Goal: Task Accomplishment & Management: Complete application form

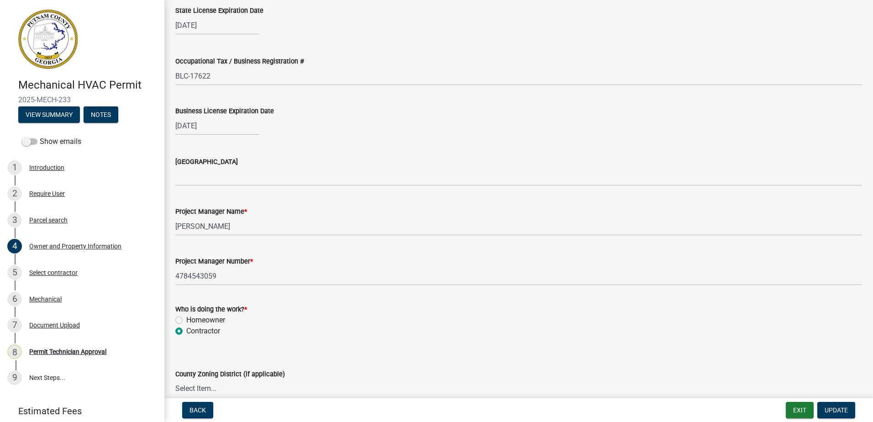
scroll to position [1324, 0]
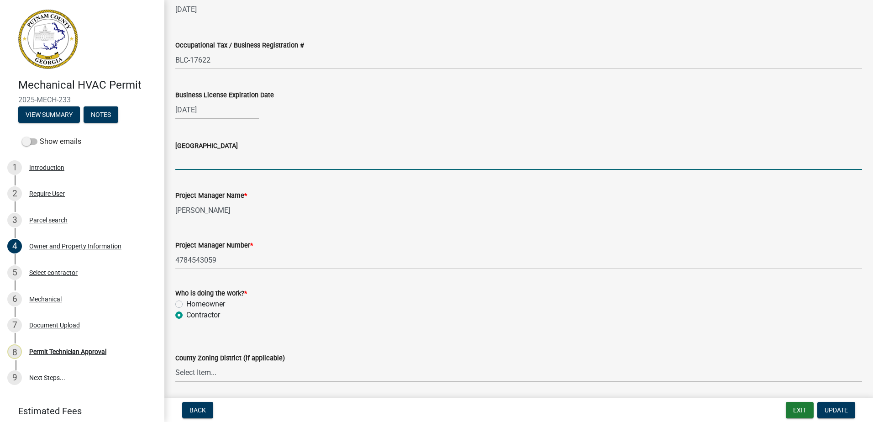
click at [234, 158] on input "[GEOGRAPHIC_DATA]" at bounding box center [518, 160] width 687 height 19
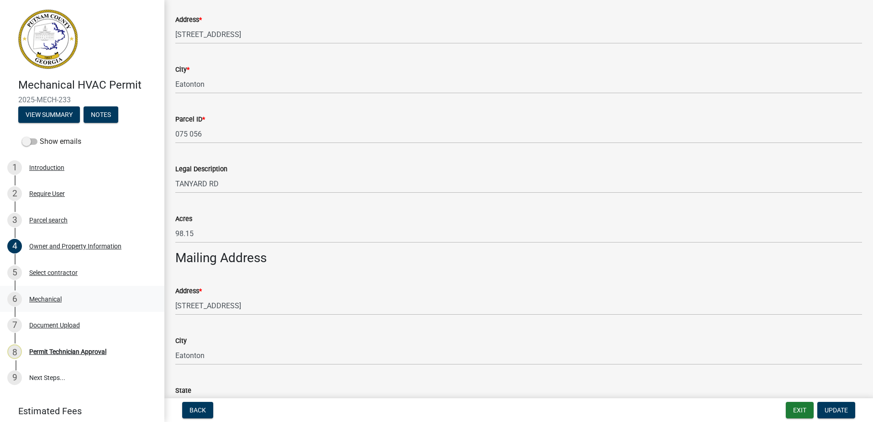
scroll to position [320, 0]
type input "Newton"
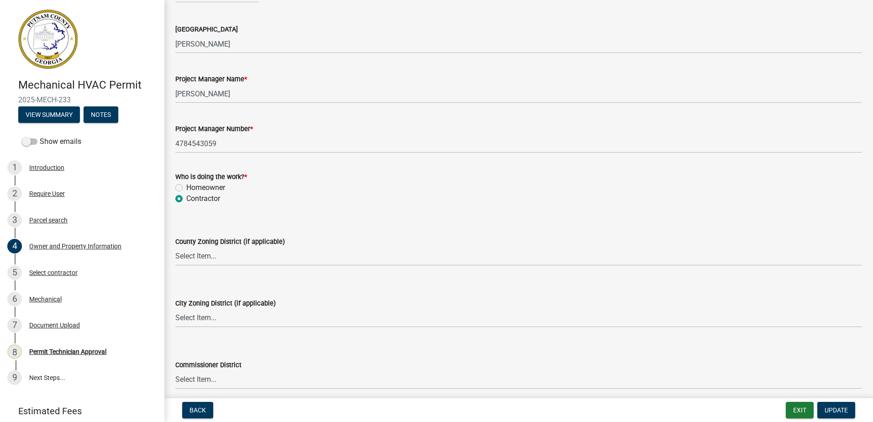
scroll to position [1461, 0]
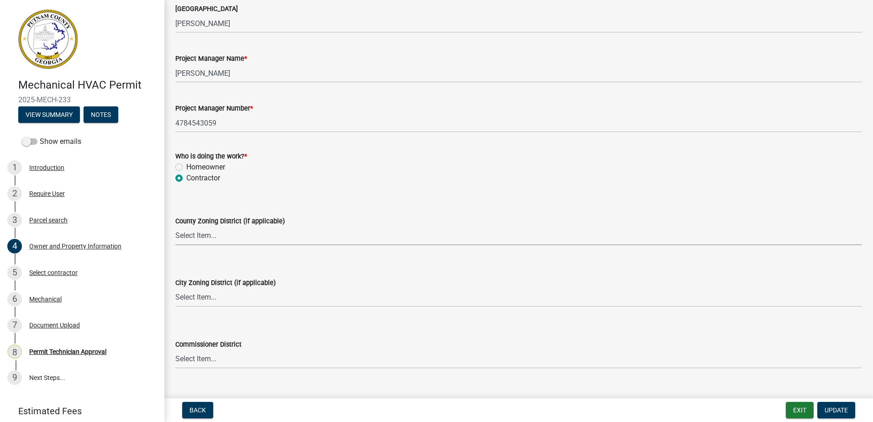
click at [189, 239] on select "Select Item... AG-1 R-1R R-1 R-2 MHP RM-1 RM-3 C-1 C-2 I-M PUD N/A" at bounding box center [518, 235] width 687 height 19
click at [175, 226] on select "Select Item... AG-1 R-1R R-1 R-2 MHP RM-1 RM-3 C-1 C-2 I-M PUD N/A" at bounding box center [518, 235] width 687 height 19
select select "a4366e26-0f82-401b-a682-956e4112ff86"
click at [196, 295] on select "Select Item... A-1 A-2 R-1 R-2 R-3 R-4 MHP C-1 C-2 I-1 I-2 DB FH H-P N/A" at bounding box center [518, 297] width 687 height 19
click at [175, 288] on select "Select Item... A-1 A-2 R-1 R-2 R-3 R-4 MHP C-1 C-2 I-1 I-2 DB FH H-P N/A" at bounding box center [518, 297] width 687 height 19
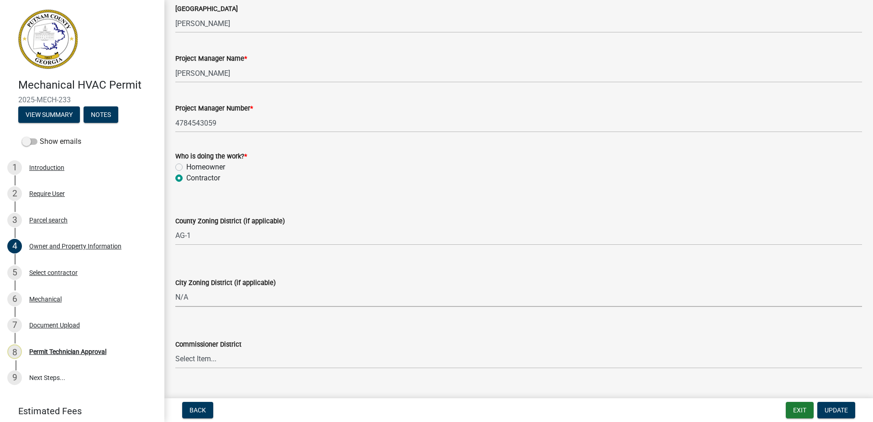
select select "83394b22-4a11-496c-8e5c-75ade2e72faf"
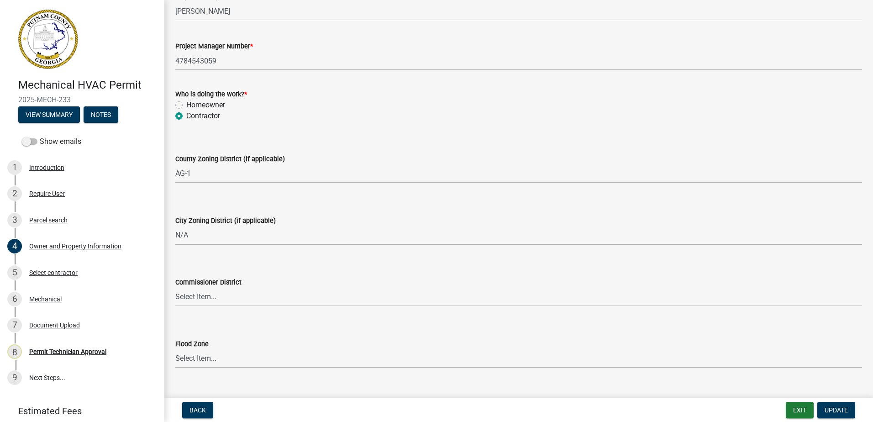
scroll to position [1540, 0]
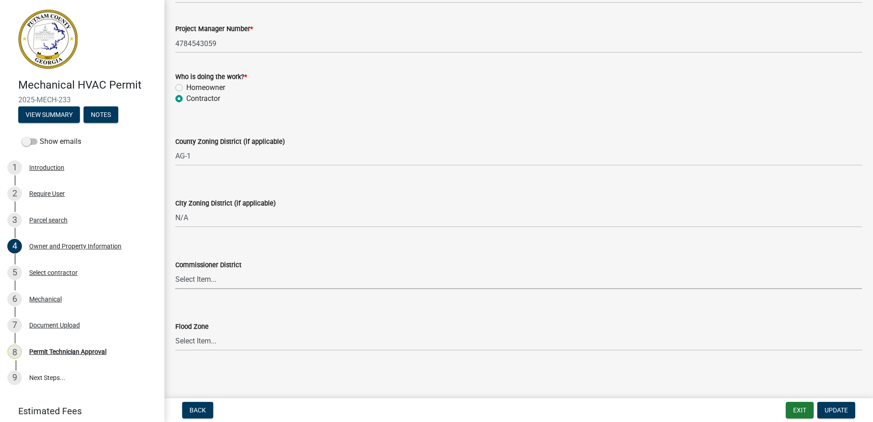
click at [207, 282] on select "Select Item... District 1 District 2 District 3 District 4" at bounding box center [518, 279] width 687 height 19
click at [175, 270] on select "Select Item... District 1 District 2 District 3 District 4" at bounding box center [518, 279] width 687 height 19
select select "ece5c1a9-df30-4702-9587-5deee23533b7"
click at [836, 411] on span "Update" at bounding box center [836, 409] width 23 height 7
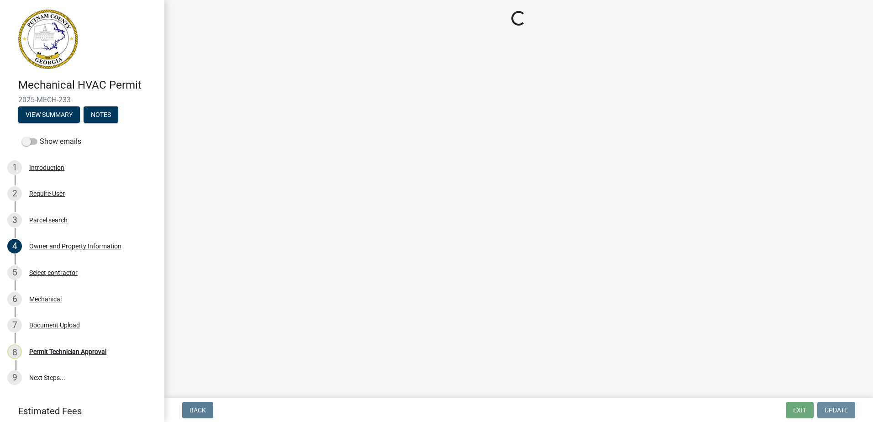
scroll to position [0, 0]
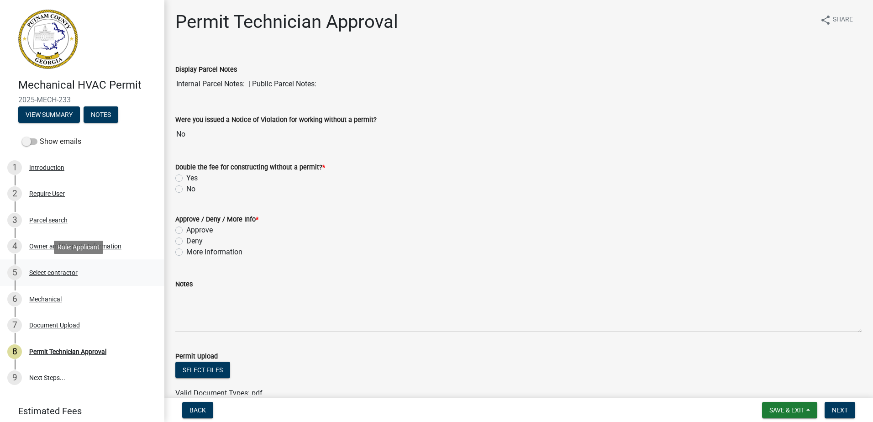
click at [67, 268] on div "5 Select contractor" at bounding box center [78, 272] width 142 height 15
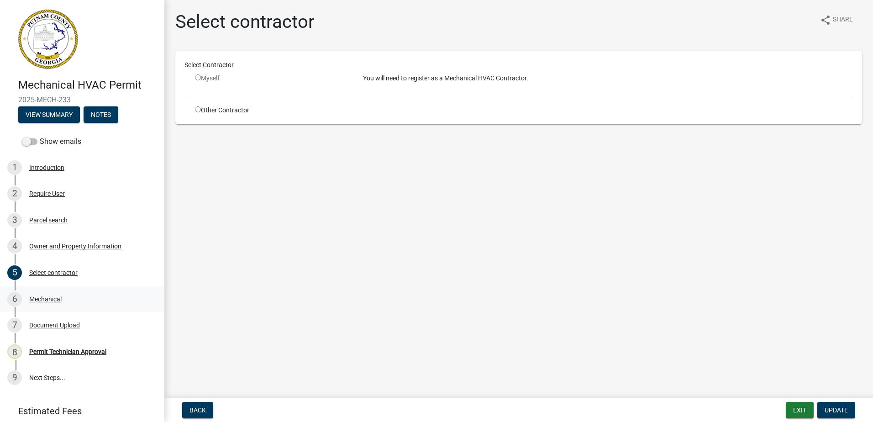
drag, startPoint x: 41, startPoint y: 295, endPoint x: 45, endPoint y: 301, distance: 7.6
click at [45, 302] on link "6 Mechanical" at bounding box center [82, 299] width 164 height 26
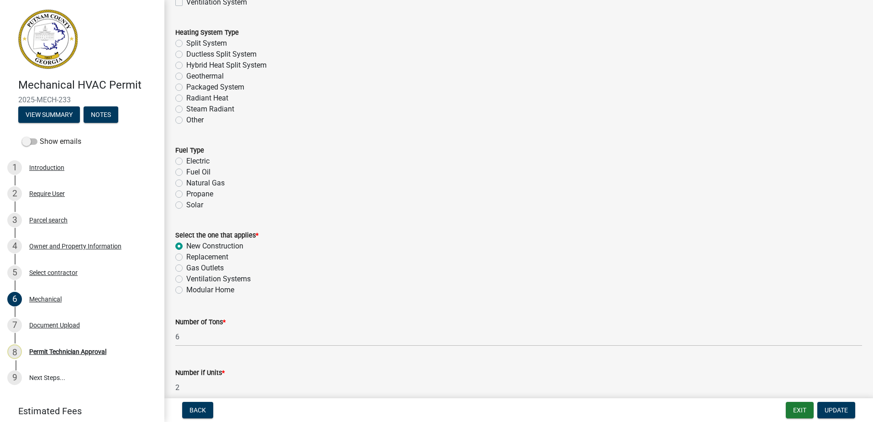
scroll to position [320, 0]
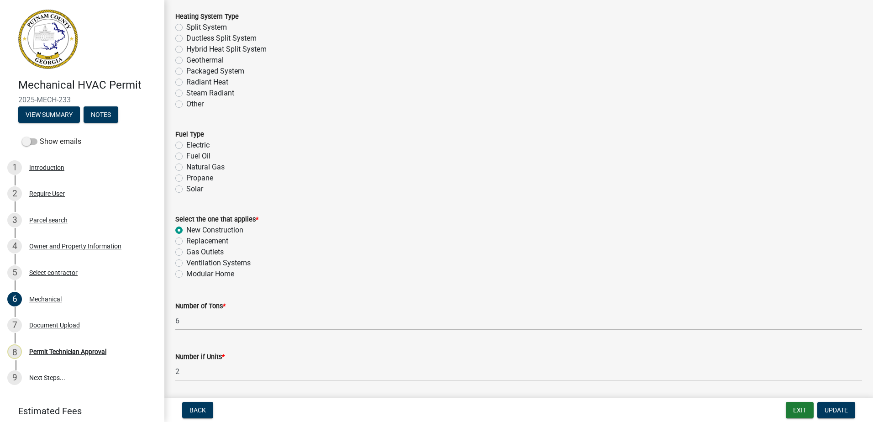
click at [186, 144] on label "Electric" at bounding box center [197, 145] width 23 height 11
click at [186, 144] on input "Electric" at bounding box center [189, 143] width 6 height 6
radio input "true"
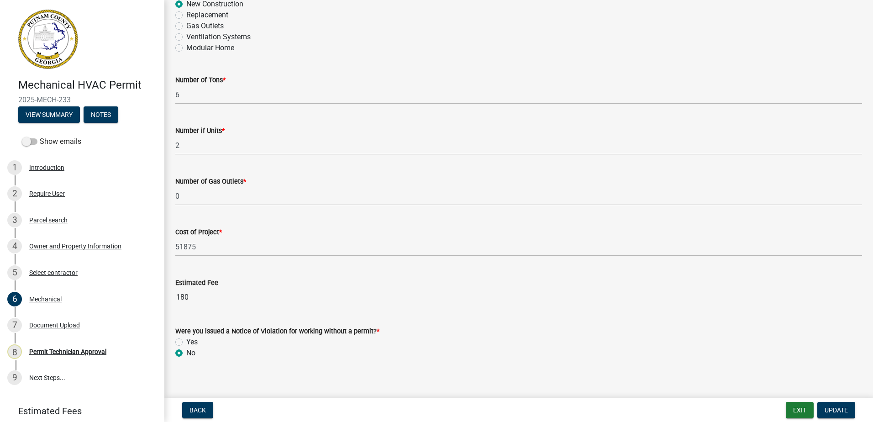
scroll to position [561, 0]
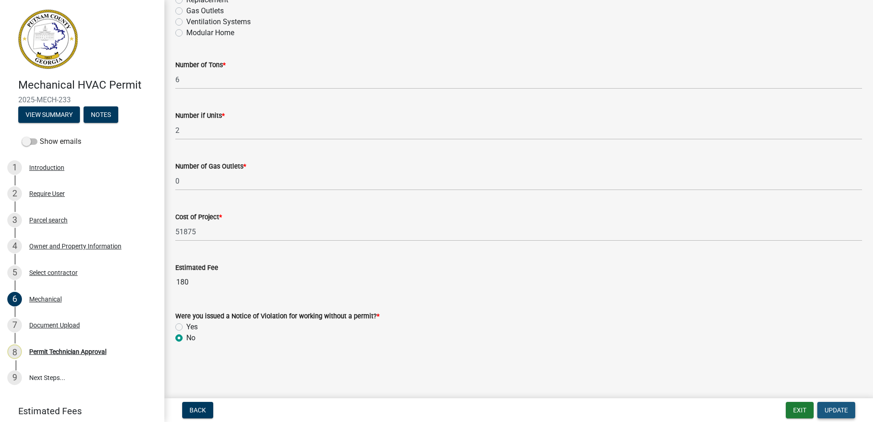
click at [846, 410] on span "Update" at bounding box center [836, 409] width 23 height 7
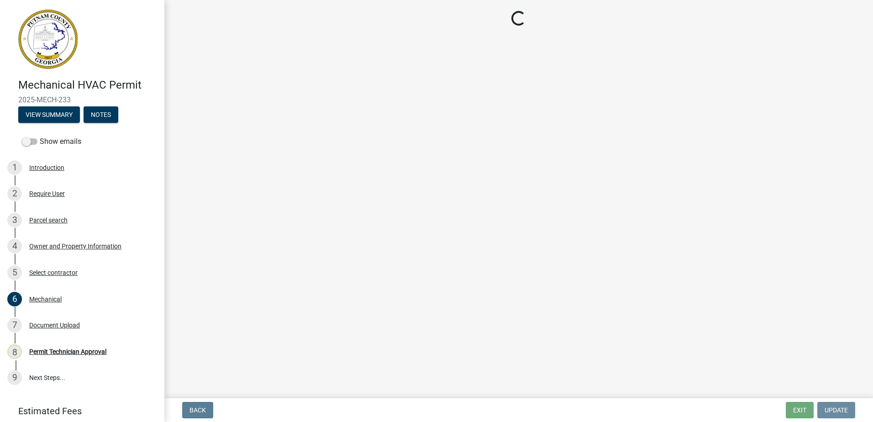
scroll to position [0, 0]
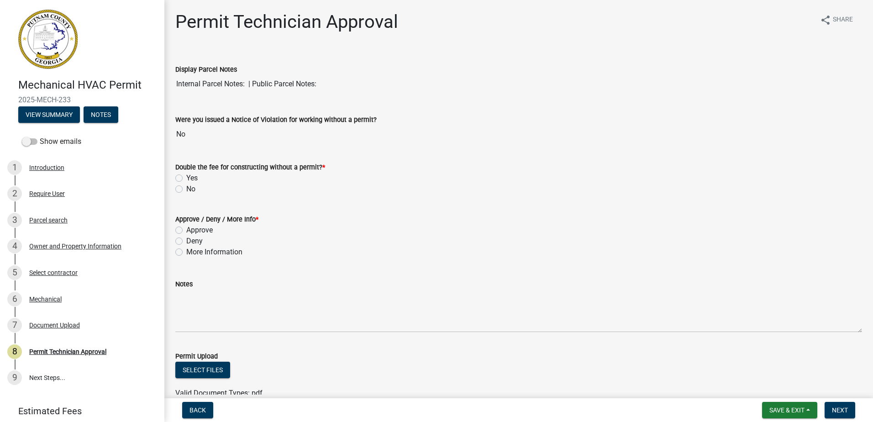
click at [186, 189] on label "No" at bounding box center [190, 189] width 9 height 11
click at [186, 189] on input "No" at bounding box center [189, 187] width 6 height 6
radio input "true"
drag, startPoint x: 181, startPoint y: 232, endPoint x: 187, endPoint y: 238, distance: 8.4
click at [186, 232] on label "Approve" at bounding box center [199, 230] width 26 height 11
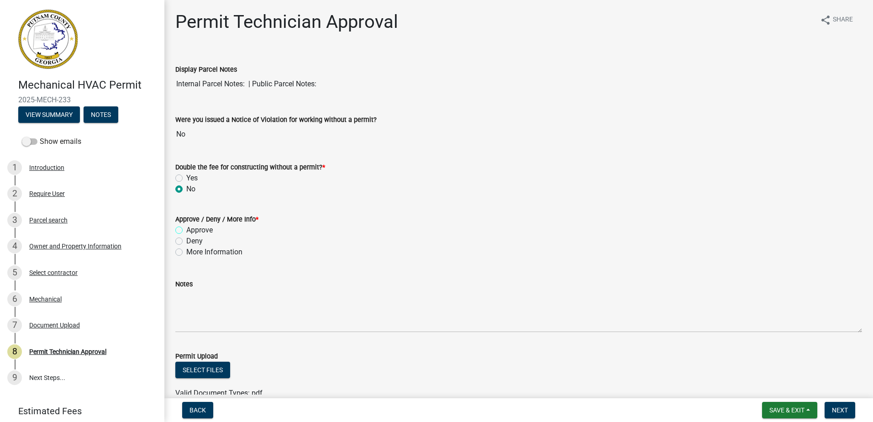
click at [186, 231] on input "Approve" at bounding box center [189, 228] width 6 height 6
radio input "true"
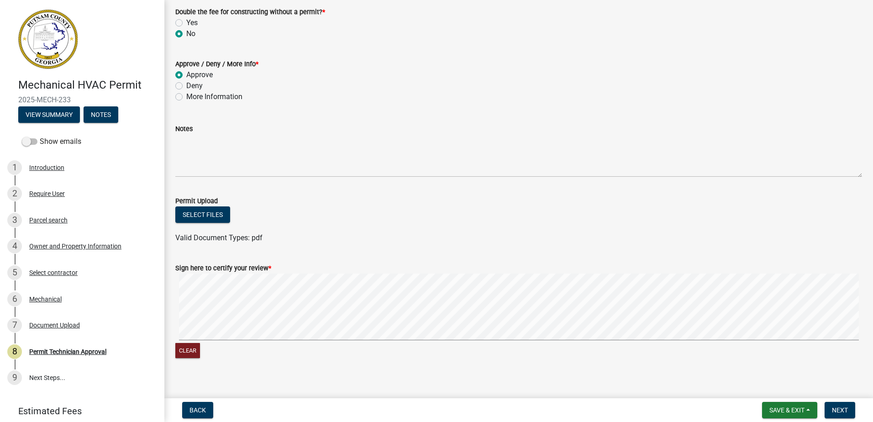
scroll to position [165, 0]
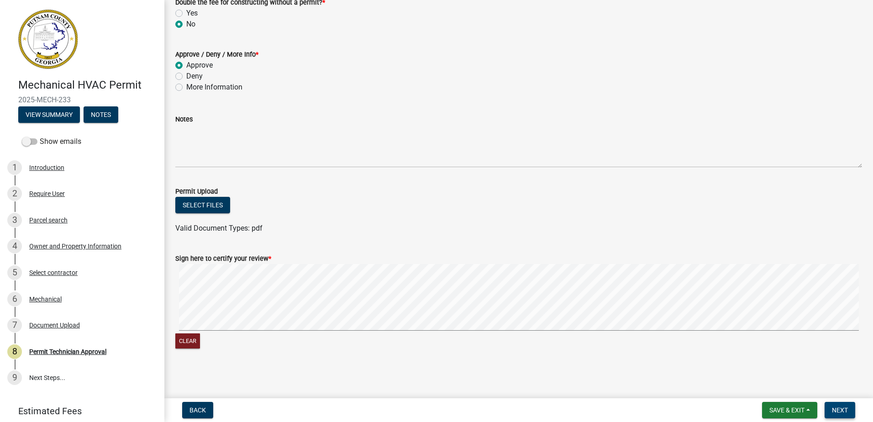
click at [847, 407] on span "Next" at bounding box center [840, 409] width 16 height 7
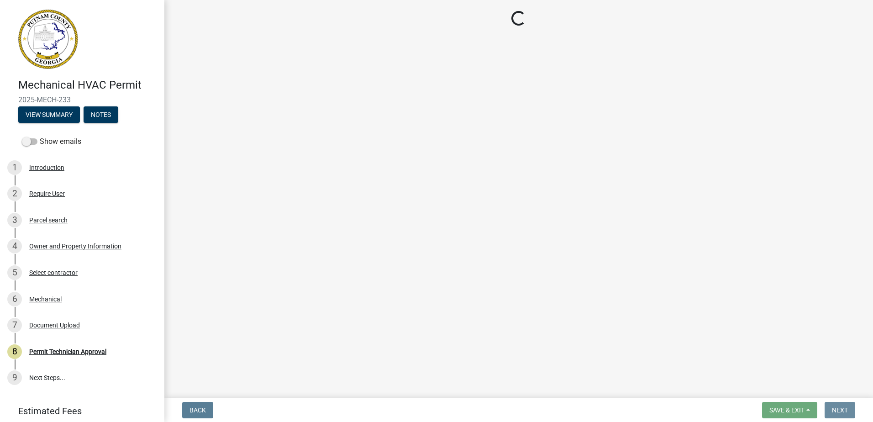
scroll to position [0, 0]
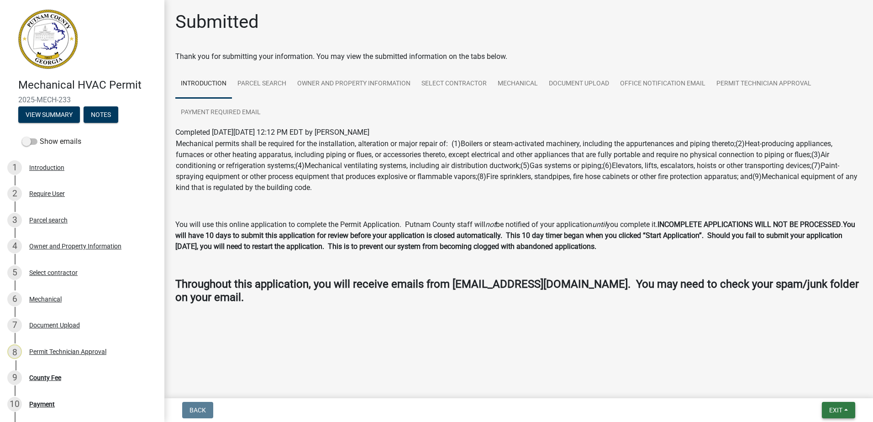
click at [835, 411] on span "Exit" at bounding box center [835, 409] width 13 height 7
click at [828, 393] on button "Save & Exit" at bounding box center [818, 386] width 73 height 22
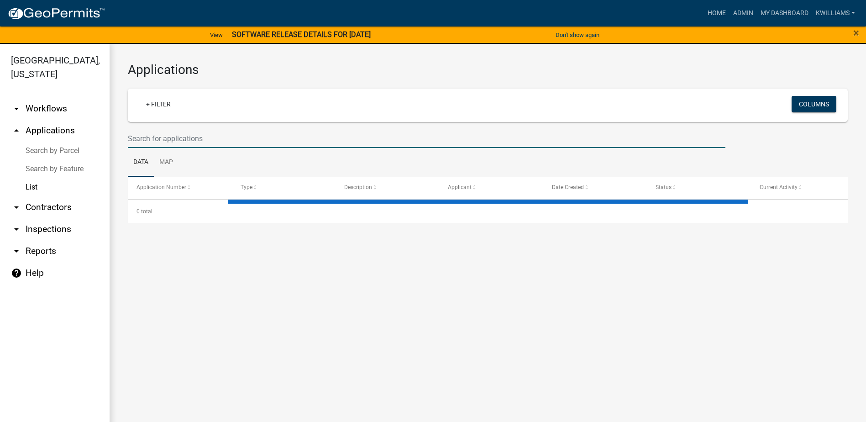
click at [223, 143] on input "text" at bounding box center [427, 138] width 598 height 19
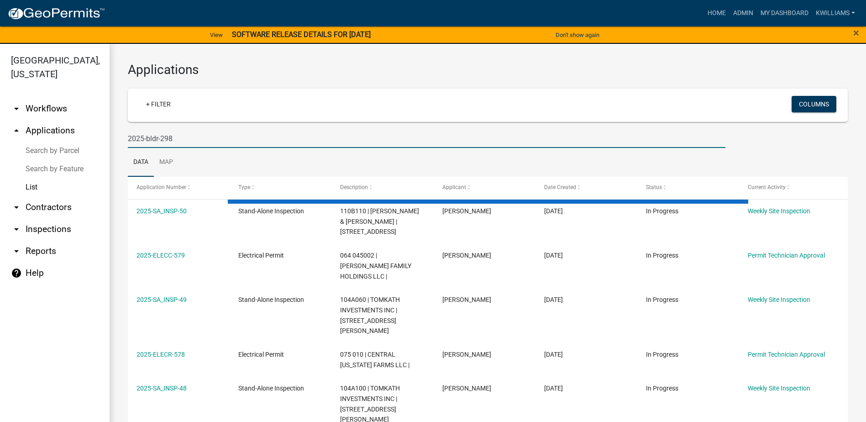
type input "2025-bldr-298"
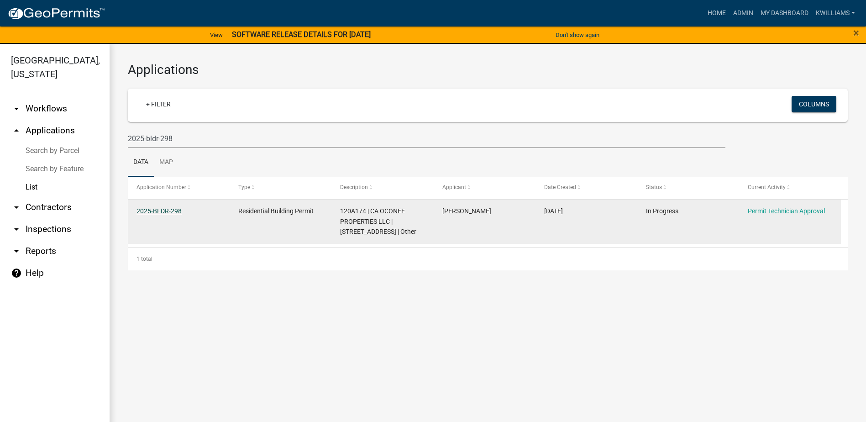
click at [163, 212] on link "2025-BLDR-298" at bounding box center [159, 210] width 45 height 7
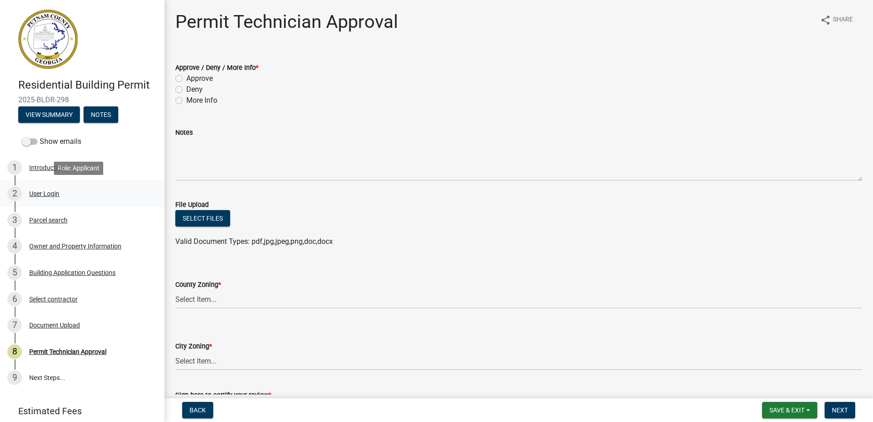
click at [30, 196] on div "User Login" at bounding box center [44, 193] width 30 height 6
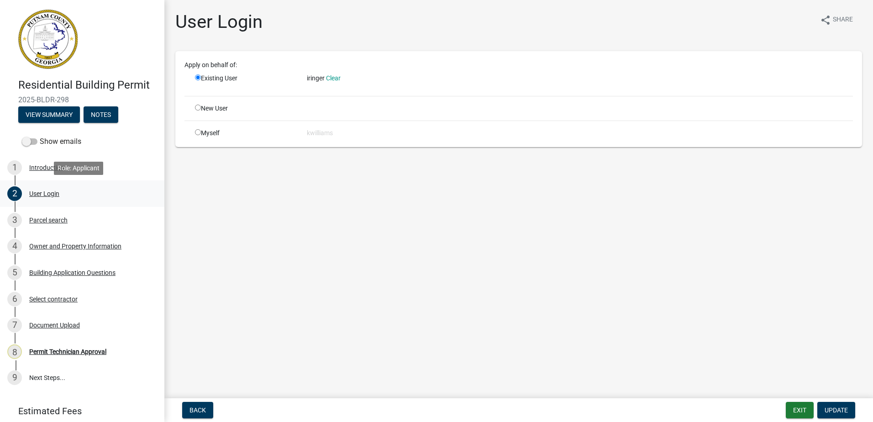
click at [37, 191] on div "User Login" at bounding box center [44, 193] width 30 height 6
click at [47, 217] on div "Parcel search" at bounding box center [48, 220] width 38 height 6
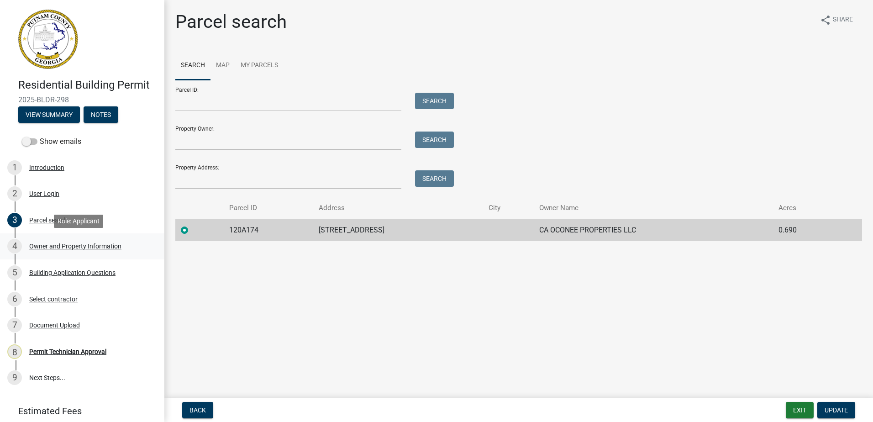
click at [40, 248] on div "Owner and Property Information" at bounding box center [75, 246] width 92 height 6
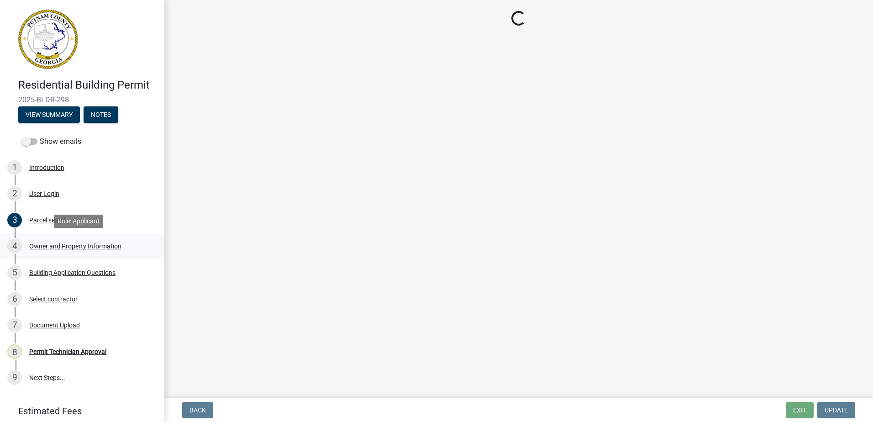
select select "0688c8c3-ca83-4764-a677-531fbc17e6cb"
select select "83394b22-4a11-496c-8e5c-75ade2e72faf"
select select "469c5908-2854-42d5-89ed-bee7fc26529e"
select select "6f1acead-4b1a-4680-ba5d-beeb03d30465"
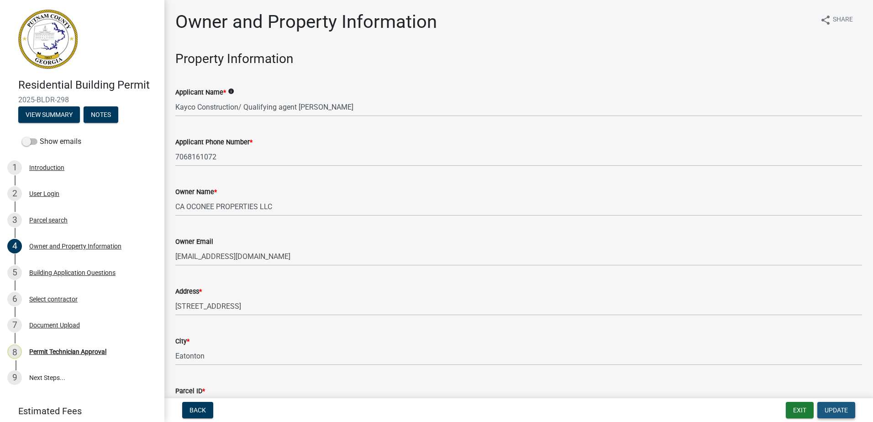
click at [851, 411] on button "Update" at bounding box center [836, 410] width 38 height 16
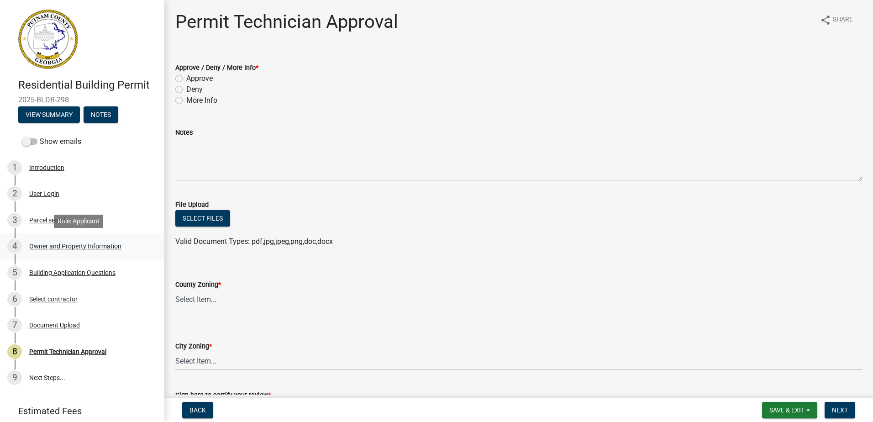
click at [60, 253] on div "4 Owner and Property Information" at bounding box center [78, 246] width 142 height 15
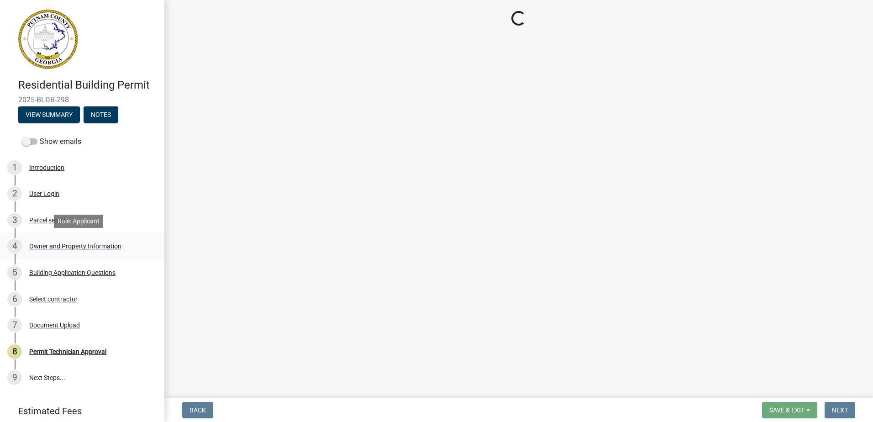
select select "0688c8c3-ca83-4764-a677-531fbc17e6cb"
select select "83394b22-4a11-496c-8e5c-75ade2e72faf"
select select "469c5908-2854-42d5-89ed-bee7fc26529e"
select select "6f1acead-4b1a-4680-ba5d-beeb03d30465"
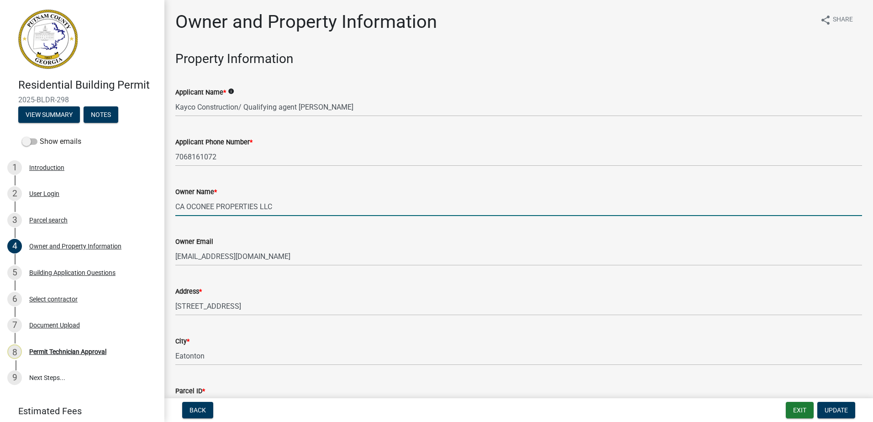
drag, startPoint x: 60, startPoint y: 253, endPoint x: 354, endPoint y: 206, distance: 298.3
click at [354, 206] on input "CA OCONEE PROPERTIES LLC" at bounding box center [518, 206] width 687 height 19
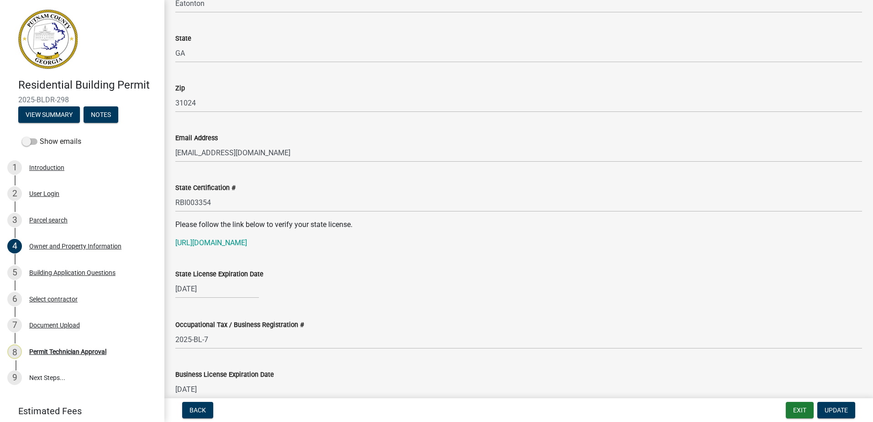
scroll to position [1004, 0]
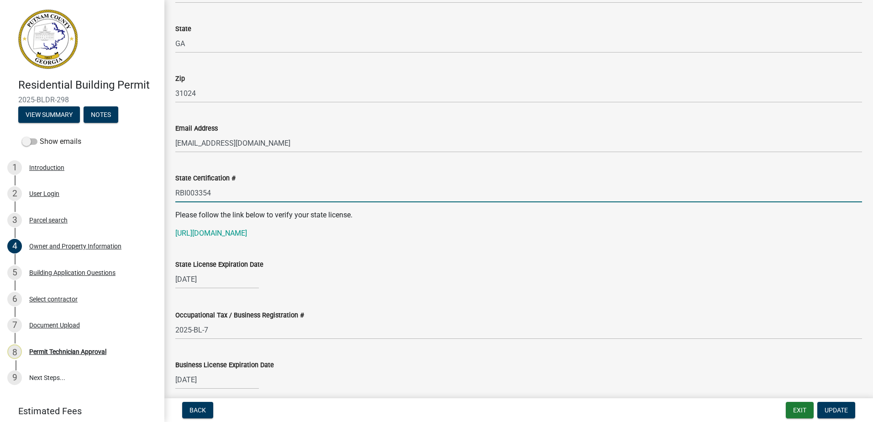
drag, startPoint x: 224, startPoint y: 195, endPoint x: 170, endPoint y: 208, distance: 55.5
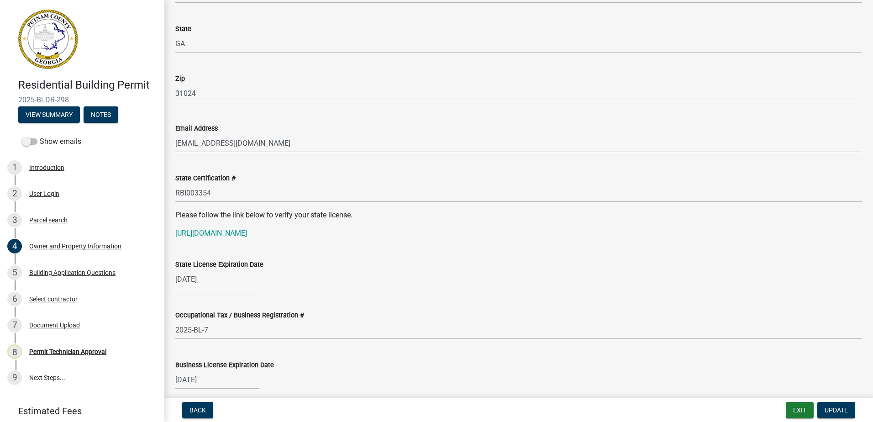
click at [215, 225] on div "Please follow the link below to verify your state license. https://goals.sos.ga…" at bounding box center [518, 224] width 687 height 29
click at [213, 234] on link "https://goals.sos.ga.gov/GASOSOneStop/s/licensee-search" at bounding box center [211, 233] width 72 height 9
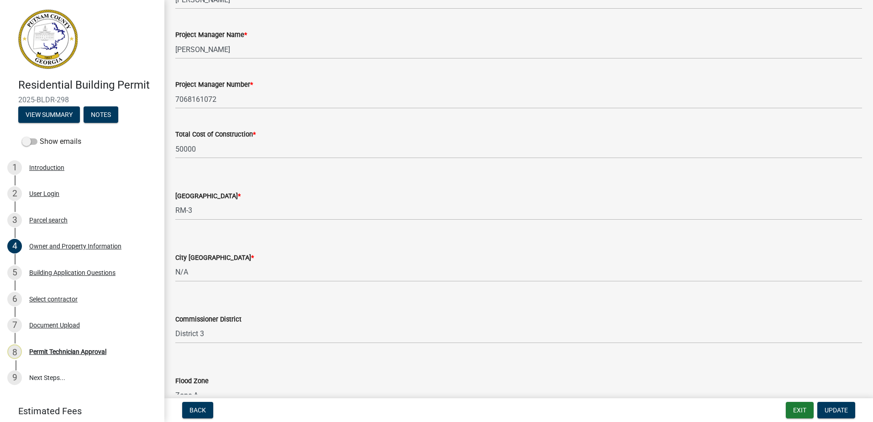
scroll to position [1461, 0]
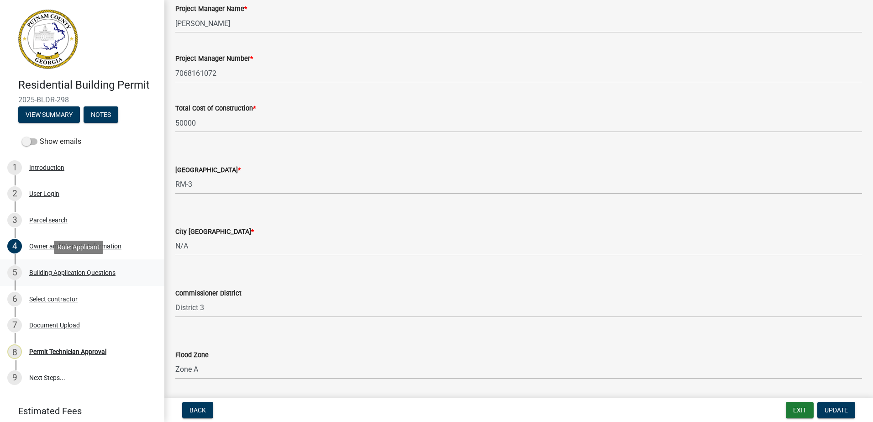
click at [89, 277] on div "5 Building Application Questions" at bounding box center [78, 272] width 142 height 15
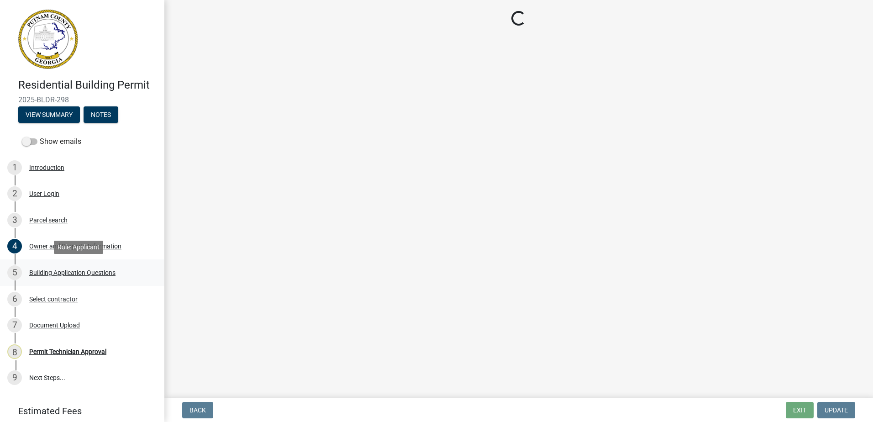
scroll to position [0, 0]
select select "ebf62bd9-0e77-42f1-a2f1-6aca02a789de"
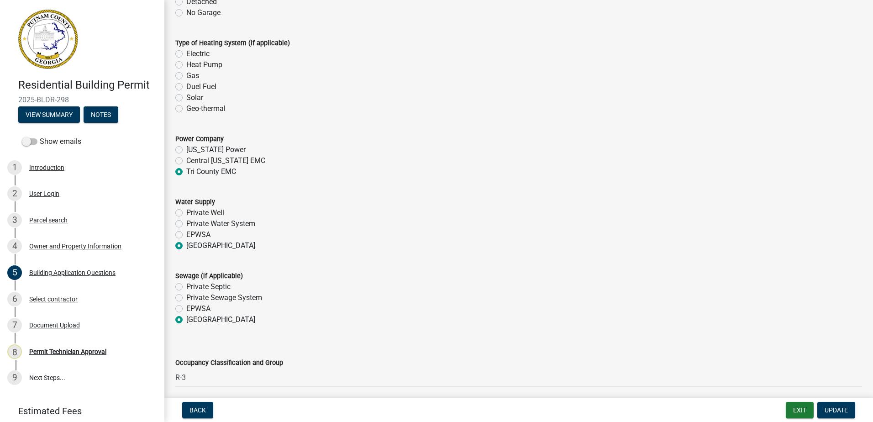
scroll to position [2831, 0]
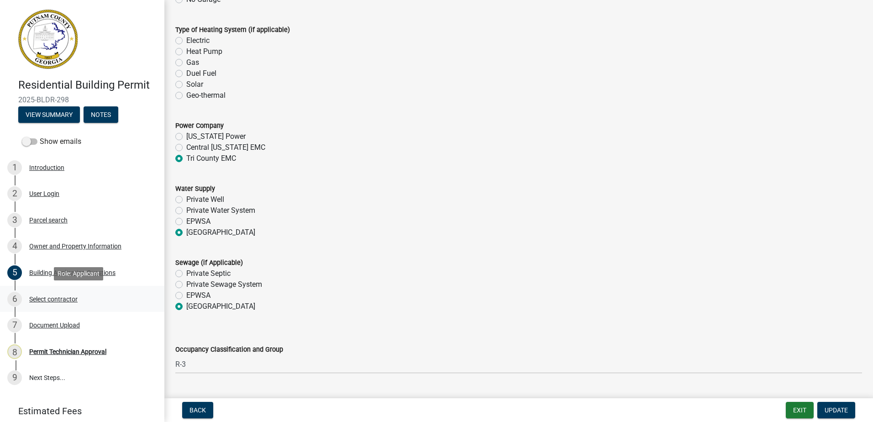
click at [32, 292] on div "6 Select contractor" at bounding box center [78, 299] width 142 height 15
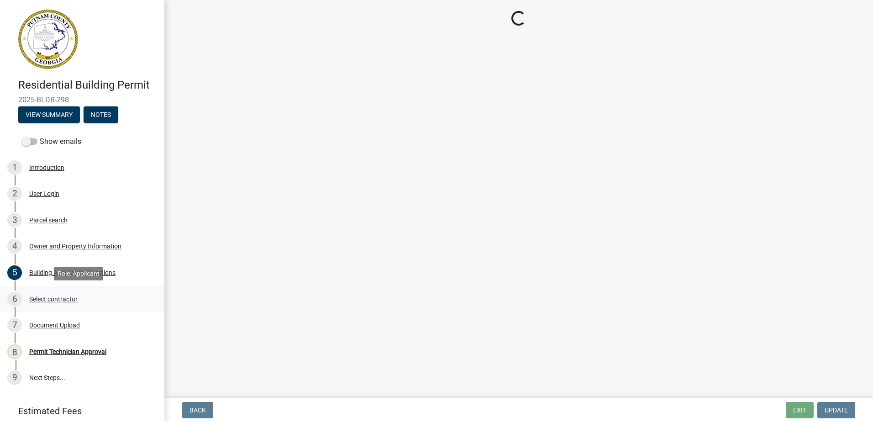
scroll to position [0, 0]
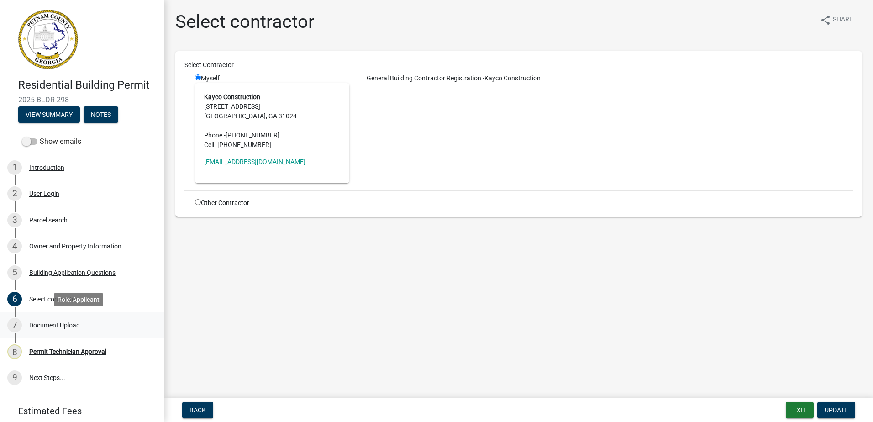
click at [36, 319] on div "7 Document Upload" at bounding box center [78, 325] width 142 height 15
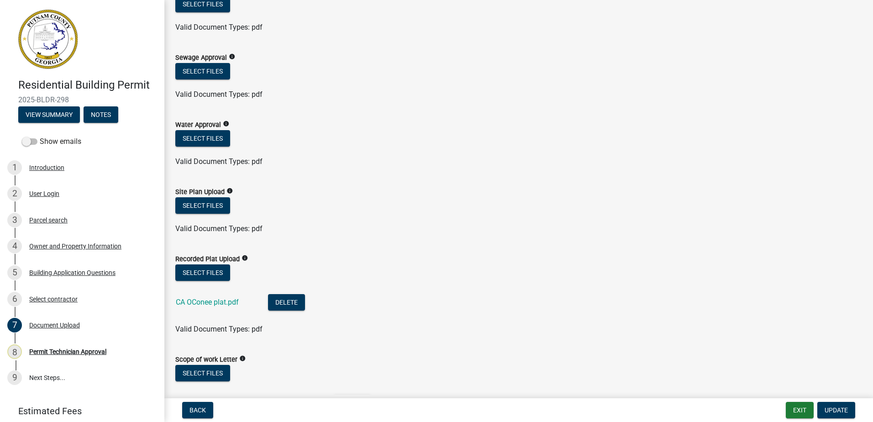
scroll to position [137, 0]
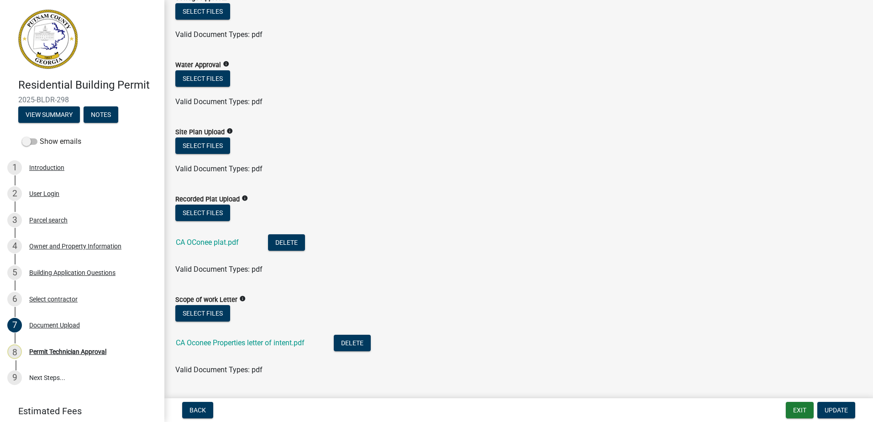
click at [186, 248] on div "CA OConee plat.pdf" at bounding box center [215, 243] width 78 height 19
click at [193, 236] on div "CA OConee plat.pdf" at bounding box center [215, 243] width 78 height 19
click at [185, 247] on div "CA OConee plat.pdf" at bounding box center [215, 243] width 78 height 19
click at [189, 240] on link "CA OConee plat.pdf" at bounding box center [207, 242] width 63 height 9
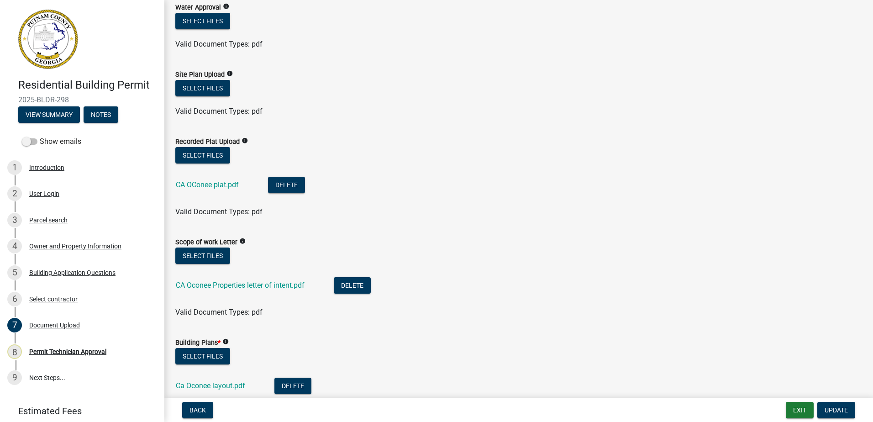
scroll to position [183, 0]
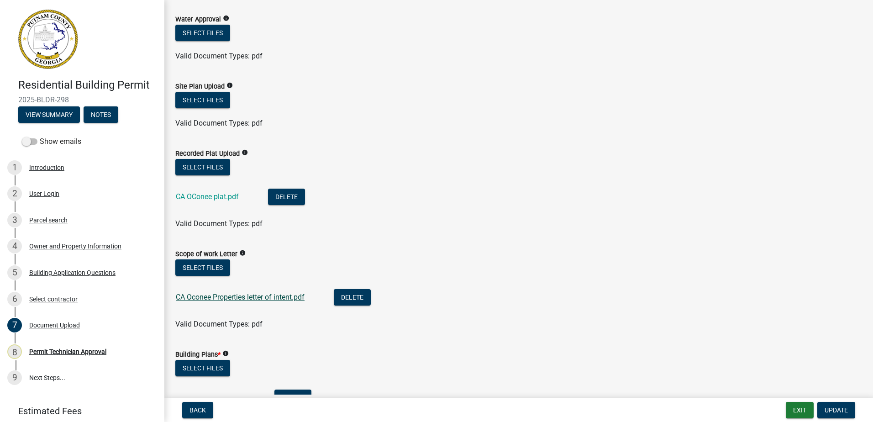
click at [222, 300] on link "CA Oconee Properties letter of intent.pdf" at bounding box center [240, 297] width 129 height 9
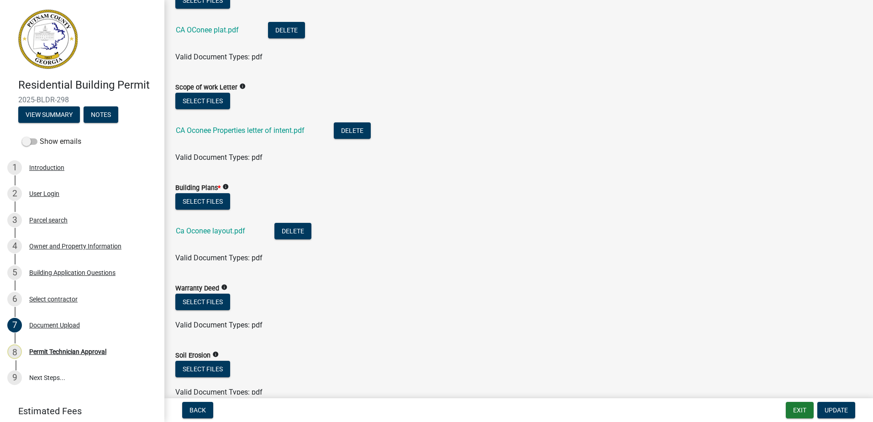
scroll to position [365, 0]
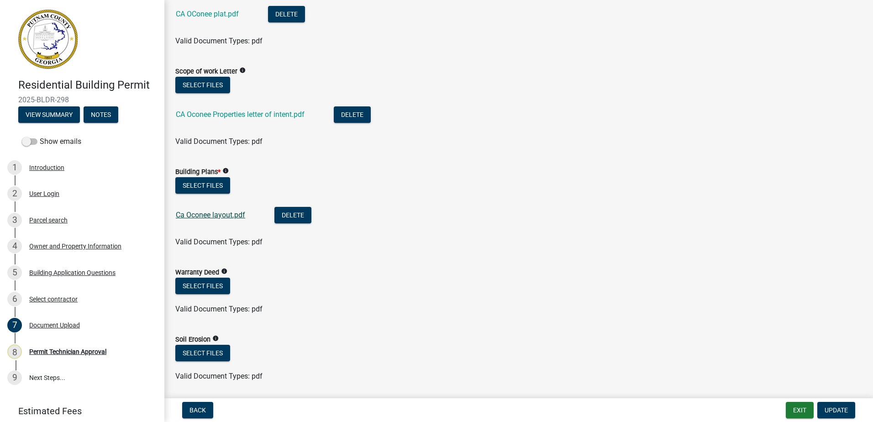
click at [197, 211] on link "Ca Oconee layout.pdf" at bounding box center [210, 214] width 69 height 9
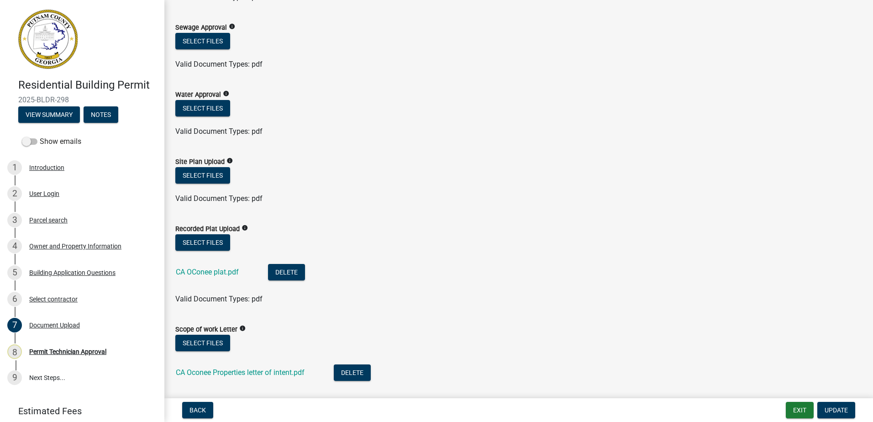
scroll to position [0, 0]
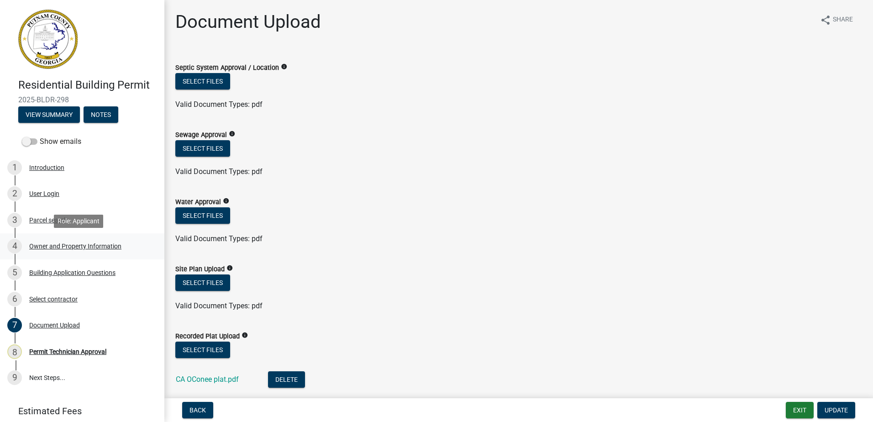
click at [44, 244] on div "Owner and Property Information" at bounding box center [75, 246] width 92 height 6
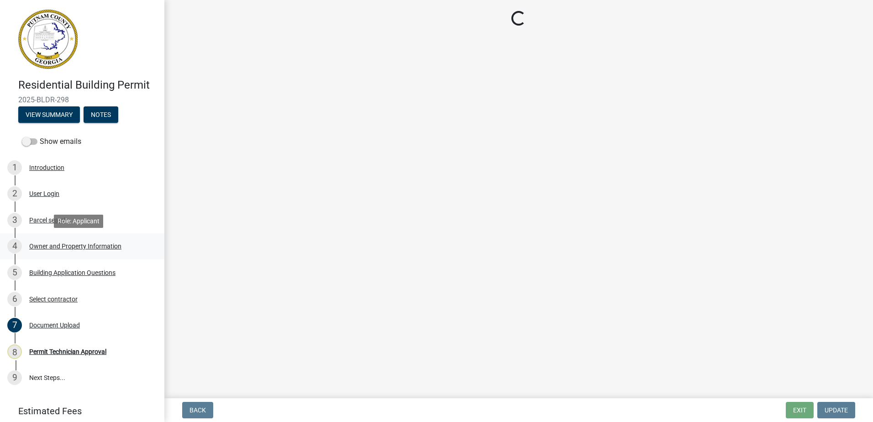
select select "0688c8c3-ca83-4764-a677-531fbc17e6cb"
select select "83394b22-4a11-496c-8e5c-75ade2e72faf"
select select "469c5908-2854-42d5-89ed-bee7fc26529e"
select select "6f1acead-4b1a-4680-ba5d-beeb03d30465"
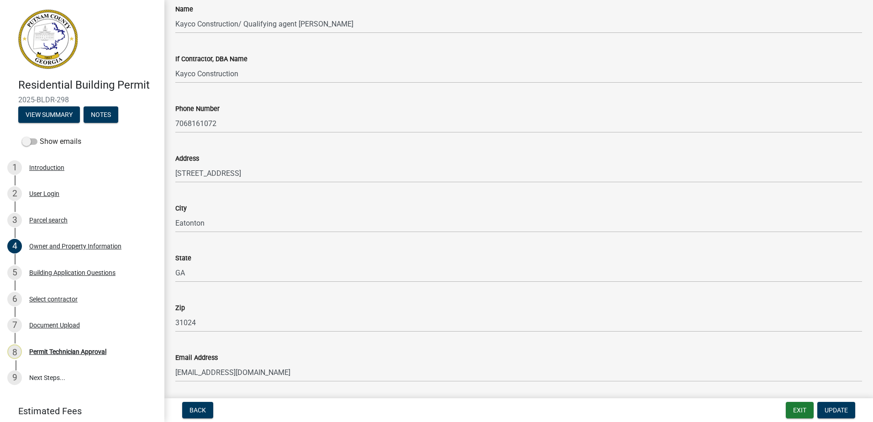
scroll to position [776, 0]
click at [64, 272] on div "Building Application Questions" at bounding box center [72, 272] width 86 height 6
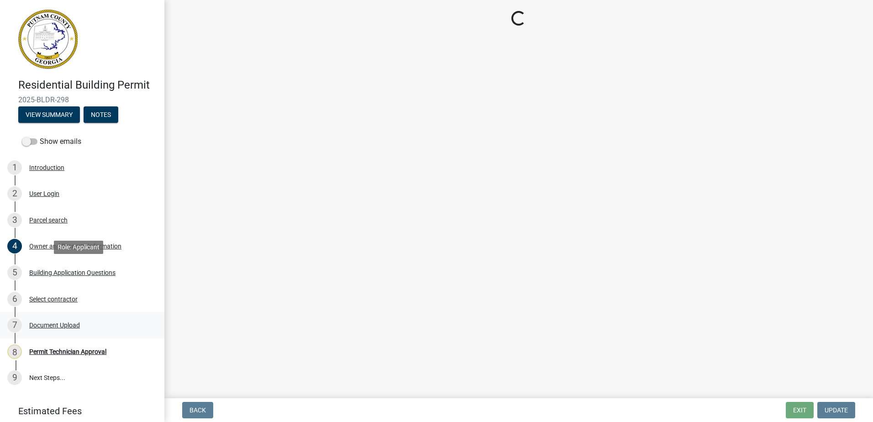
scroll to position [0, 0]
select select "ebf62bd9-0e77-42f1-a2f1-6aca02a789de"
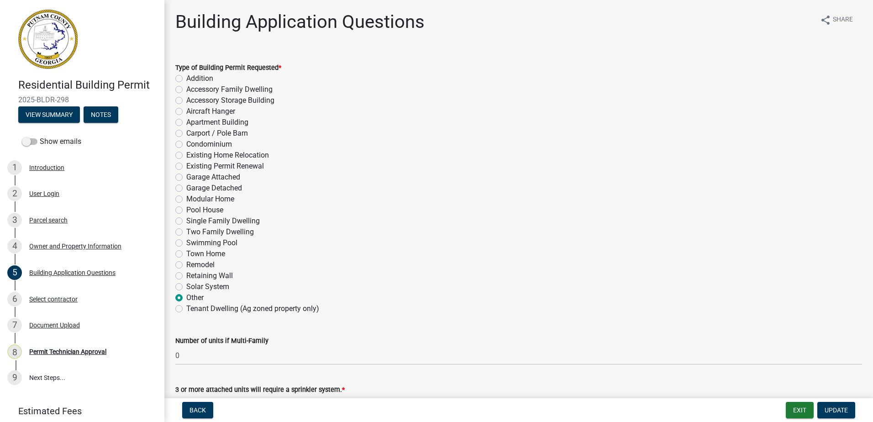
click at [186, 262] on label "Remodel" at bounding box center [200, 264] width 28 height 11
click at [186, 262] on input "Remodel" at bounding box center [189, 262] width 6 height 6
radio input "true"
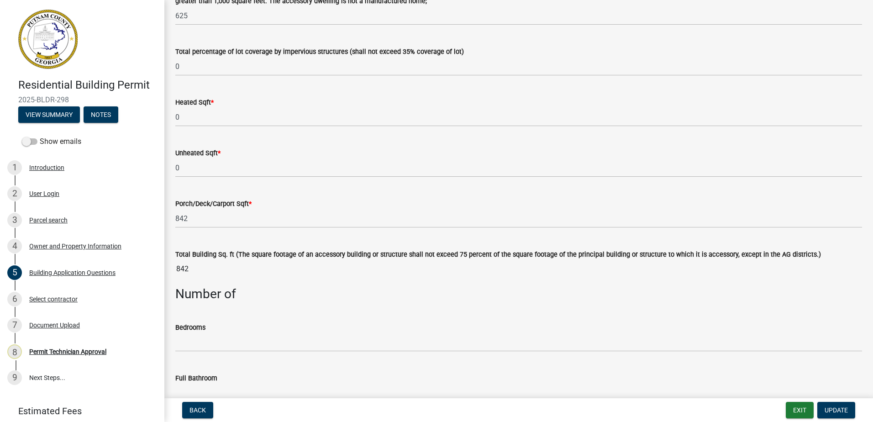
scroll to position [411, 0]
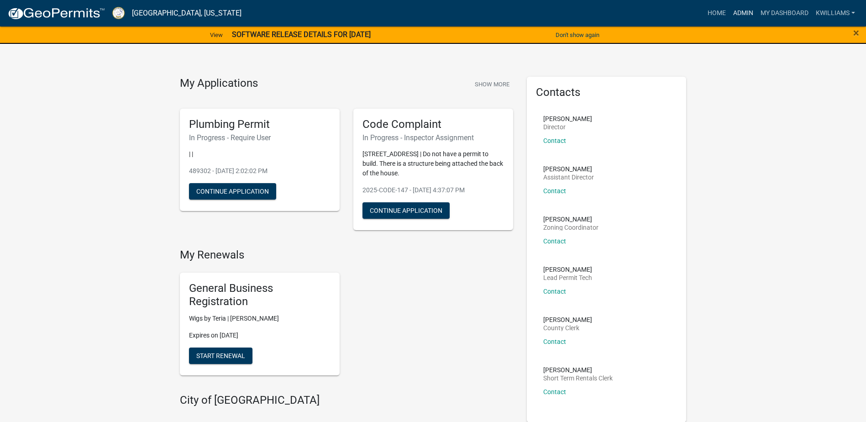
click at [746, 19] on link "Admin" at bounding box center [743, 13] width 27 height 17
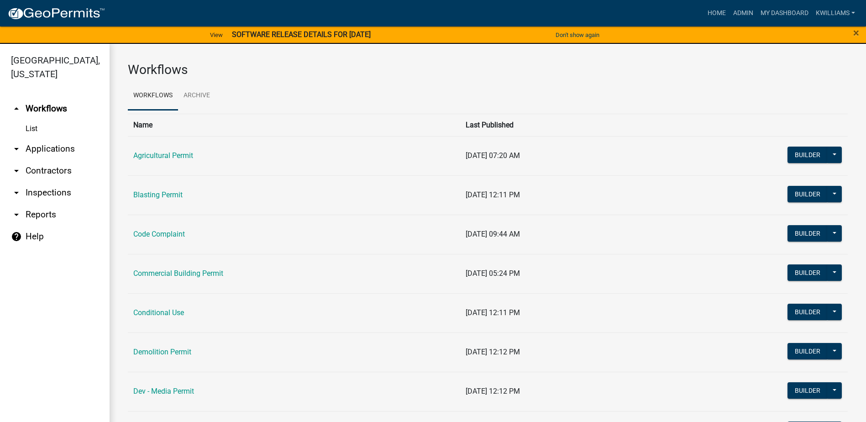
drag, startPoint x: 63, startPoint y: 142, endPoint x: 106, endPoint y: 169, distance: 51.3
click at [64, 143] on link "arrow_drop_down Applications" at bounding box center [55, 149] width 110 height 22
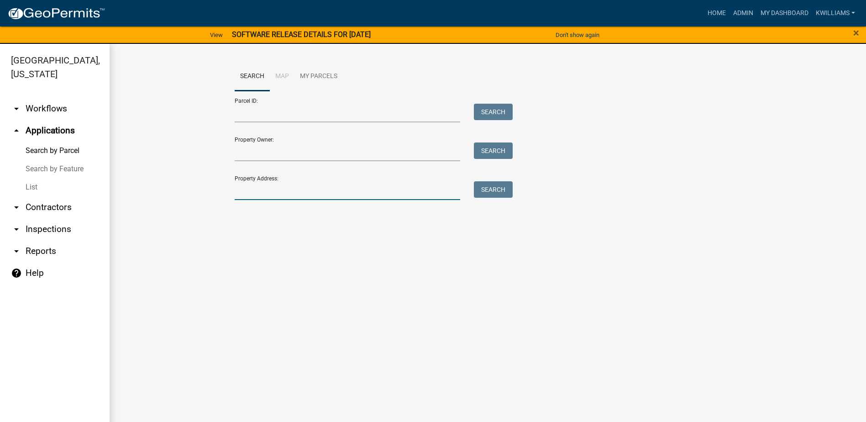
click at [293, 196] on input "Property Address:" at bounding box center [348, 190] width 226 height 19
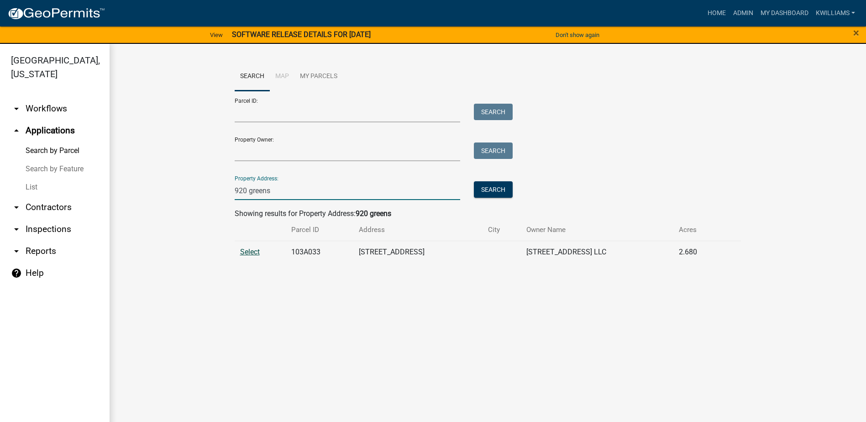
type input "920 greens"
click at [251, 251] on span "Select" at bounding box center [250, 251] width 20 height 9
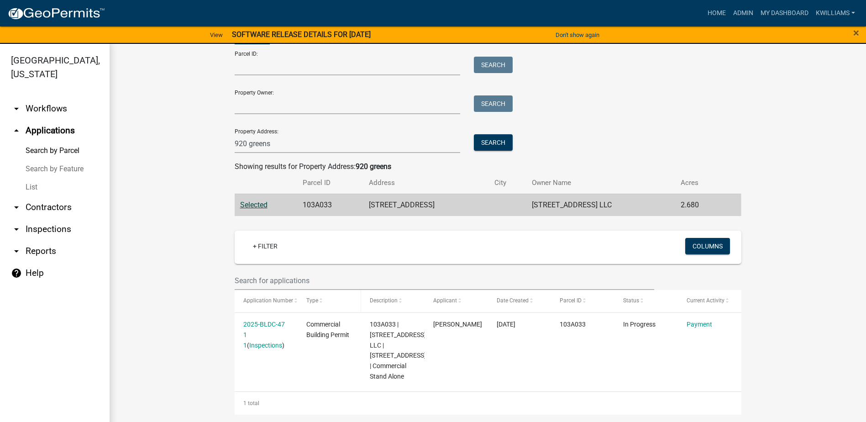
scroll to position [11, 0]
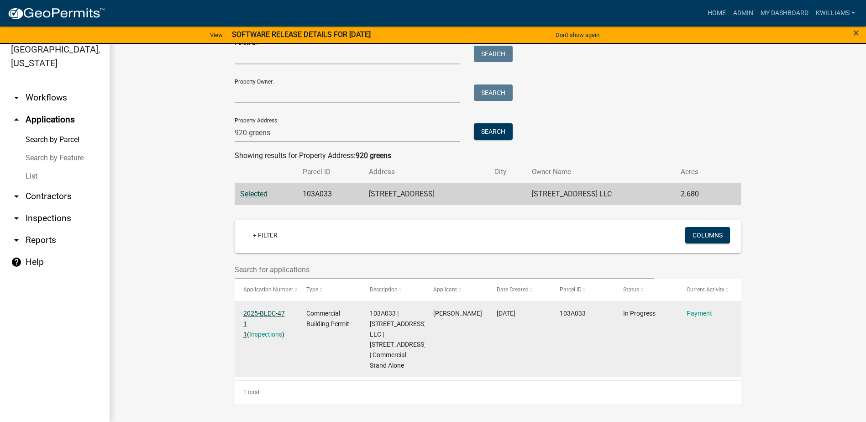
click at [266, 310] on link "2025-BLDC-47 1 1" at bounding box center [264, 324] width 42 height 28
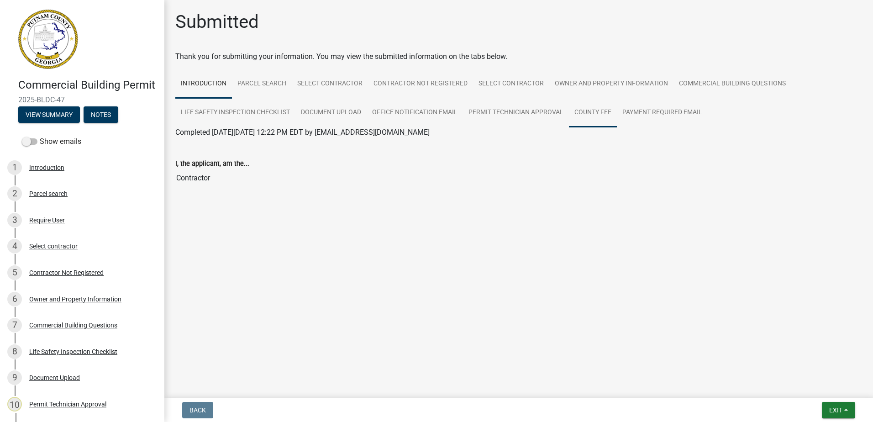
click at [600, 110] on link "County Fee" at bounding box center [593, 112] width 48 height 29
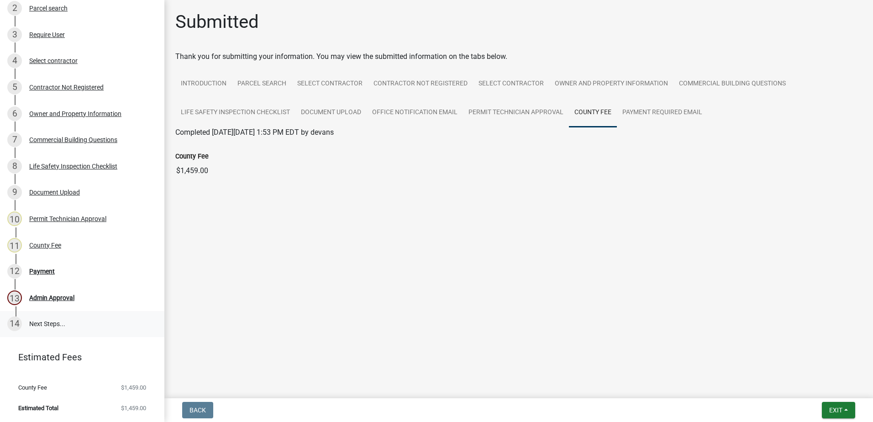
scroll to position [199, 0]
click at [42, 273] on div "Payment" at bounding box center [42, 271] width 26 height 6
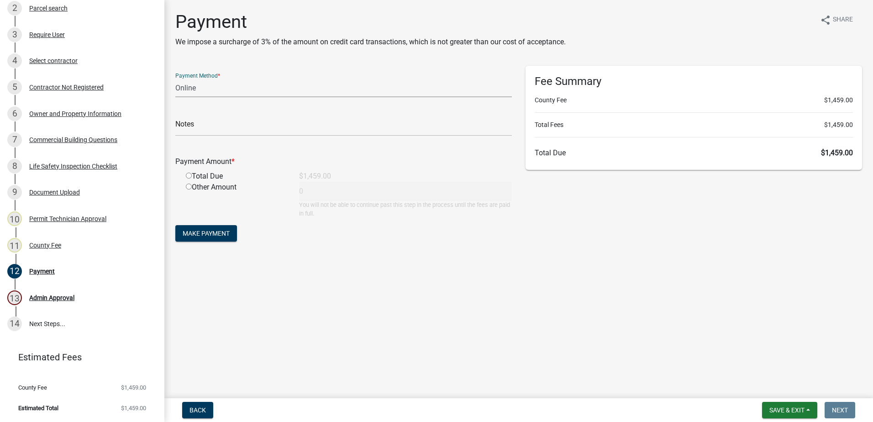
click at [194, 88] on select "Credit Card POS Check Cash Online" at bounding box center [343, 88] width 336 height 19
select select "1: 0"
click at [175, 79] on select "Credit Card POS Check Cash Online" at bounding box center [343, 88] width 336 height 19
click at [176, 131] on input "text" at bounding box center [343, 126] width 336 height 19
type input "110"
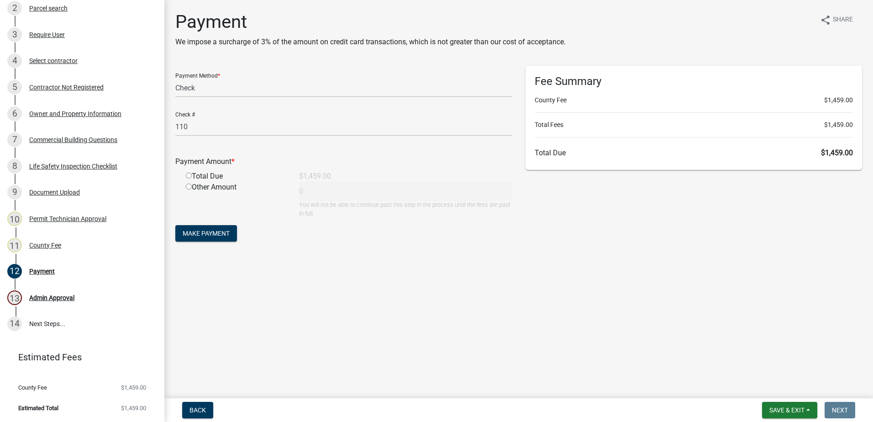
click at [191, 179] on div "Total Due" at bounding box center [235, 176] width 113 height 11
click at [189, 174] on input "radio" at bounding box center [189, 176] width 6 height 6
radio input "true"
type input "1459"
click at [189, 240] on button "Make Payment" at bounding box center [206, 233] width 62 height 16
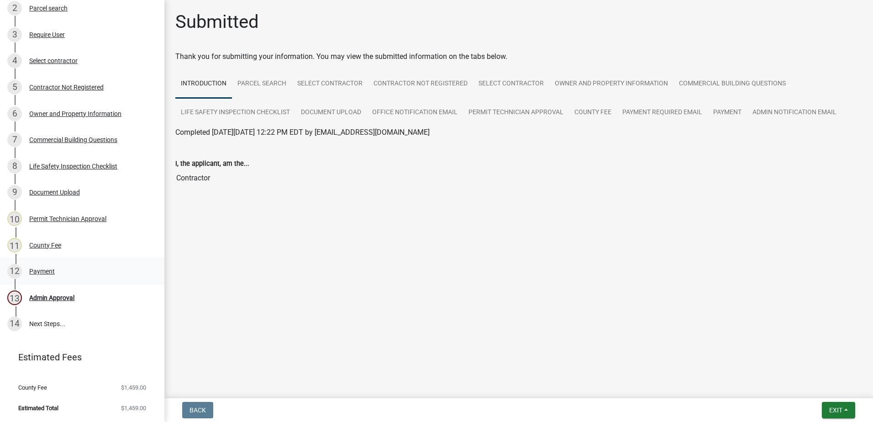
click at [42, 273] on div "Payment" at bounding box center [42, 271] width 26 height 6
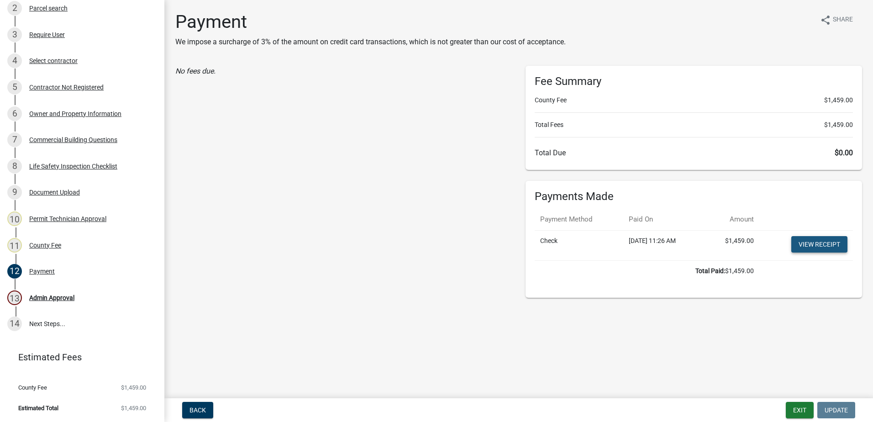
click at [808, 244] on link "View receipt" at bounding box center [819, 244] width 56 height 16
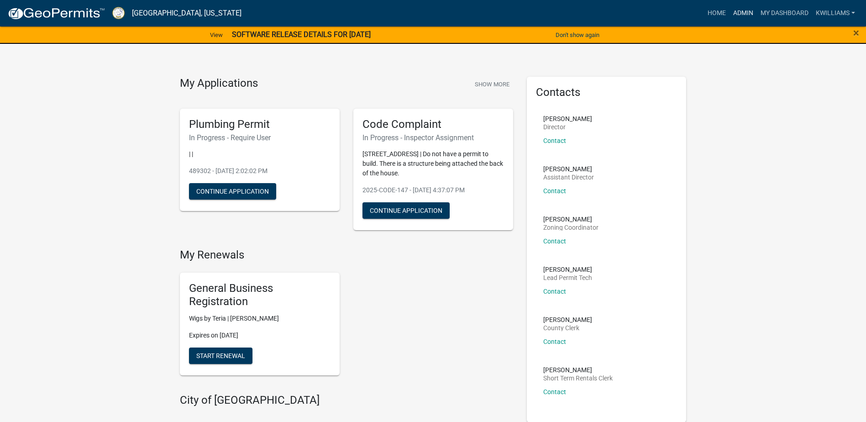
click at [741, 16] on link "Admin" at bounding box center [743, 13] width 27 height 17
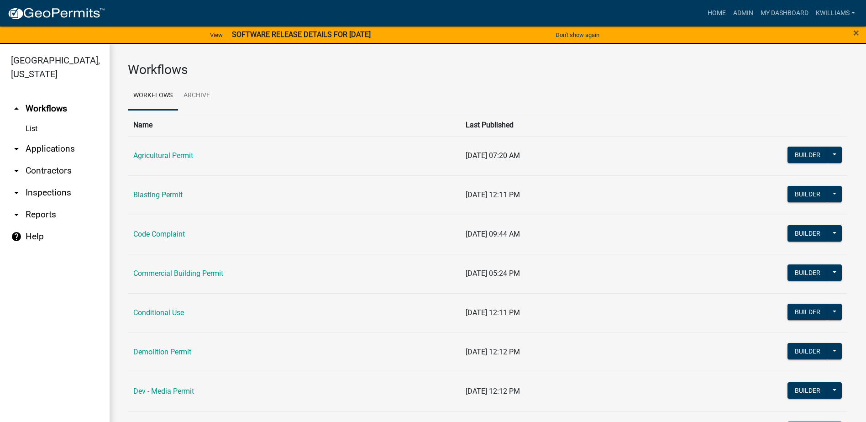
click at [37, 149] on link "arrow_drop_down Applications" at bounding box center [55, 149] width 110 height 22
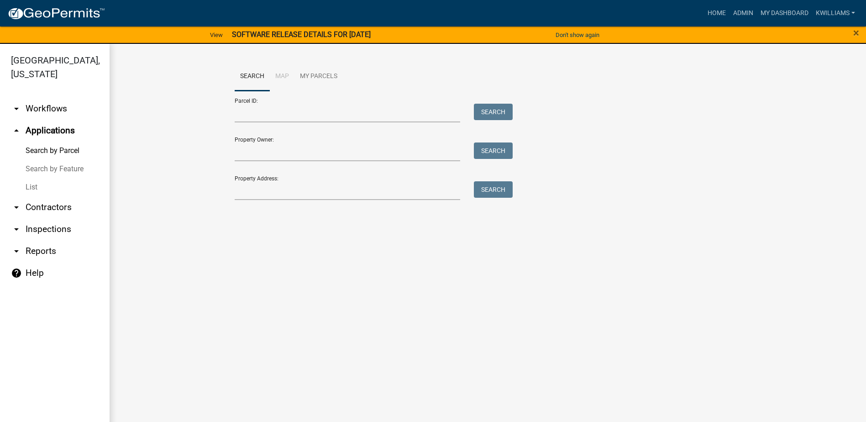
click at [35, 191] on link "List" at bounding box center [55, 187] width 110 height 18
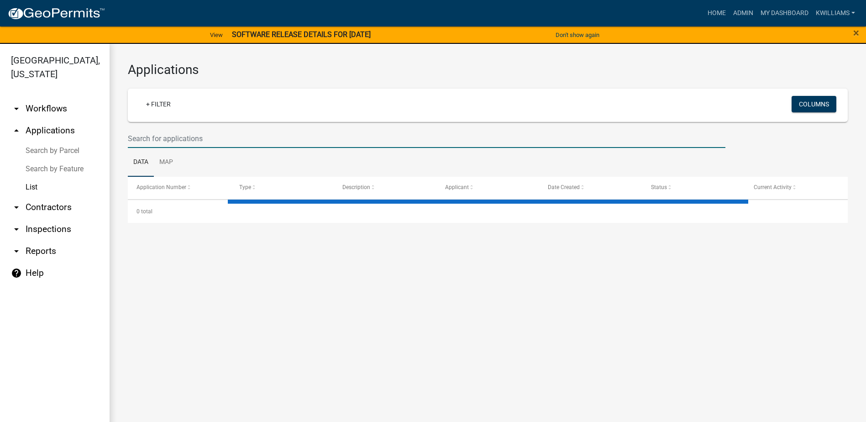
click at [169, 142] on input "text" at bounding box center [427, 138] width 598 height 19
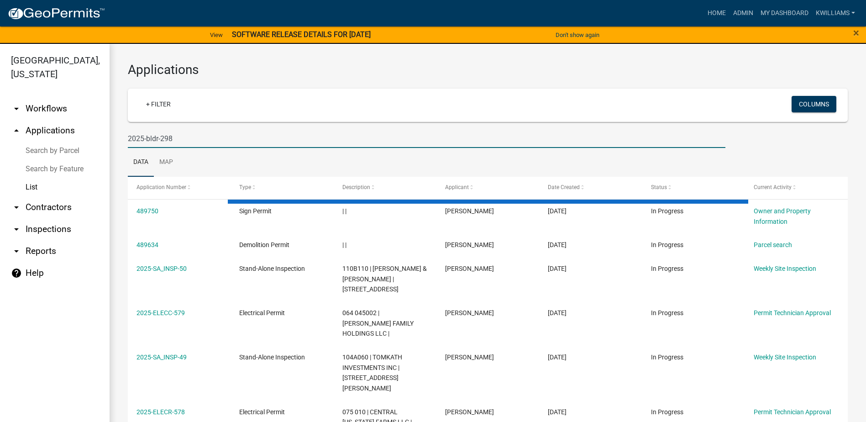
type input "2025-bldr-298"
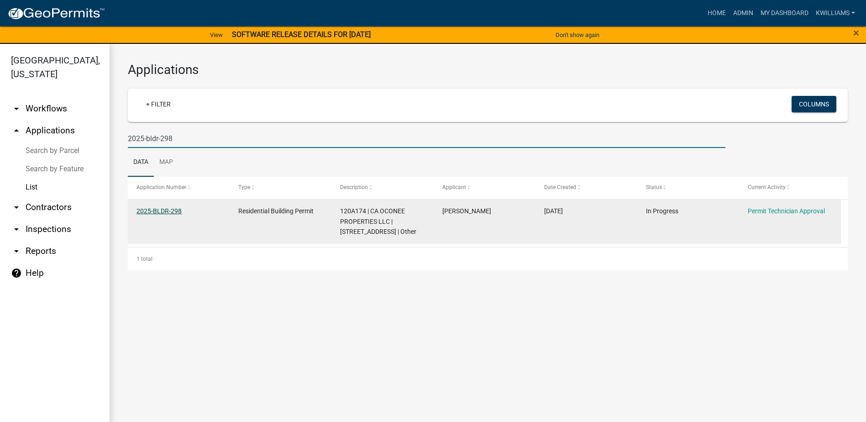
click at [172, 210] on link "2025-BLDR-298" at bounding box center [159, 210] width 45 height 7
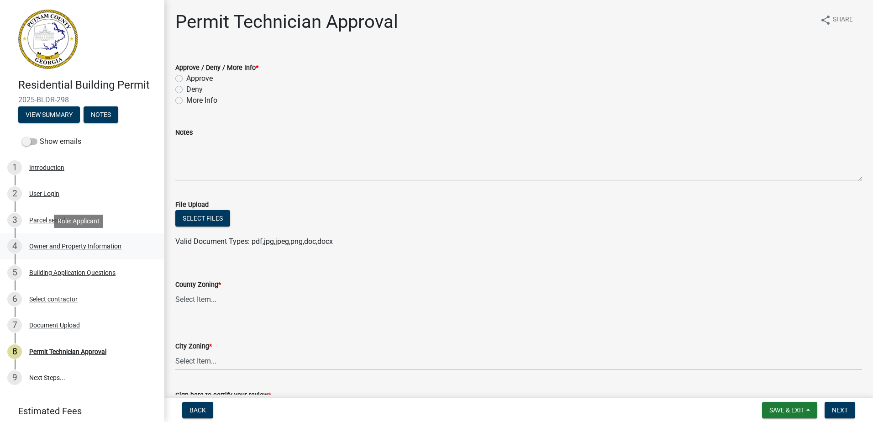
click at [85, 240] on div "4 Owner and Property Information" at bounding box center [78, 246] width 142 height 15
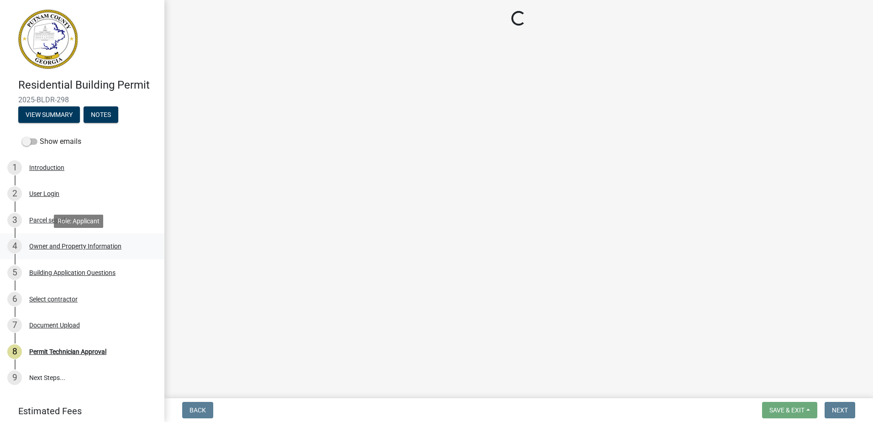
select select "0688c8c3-ca83-4764-a677-531fbc17e6cb"
select select "83394b22-4a11-496c-8e5c-75ade2e72faf"
select select "469c5908-2854-42d5-89ed-bee7fc26529e"
select select "6f1acead-4b1a-4680-ba5d-beeb03d30465"
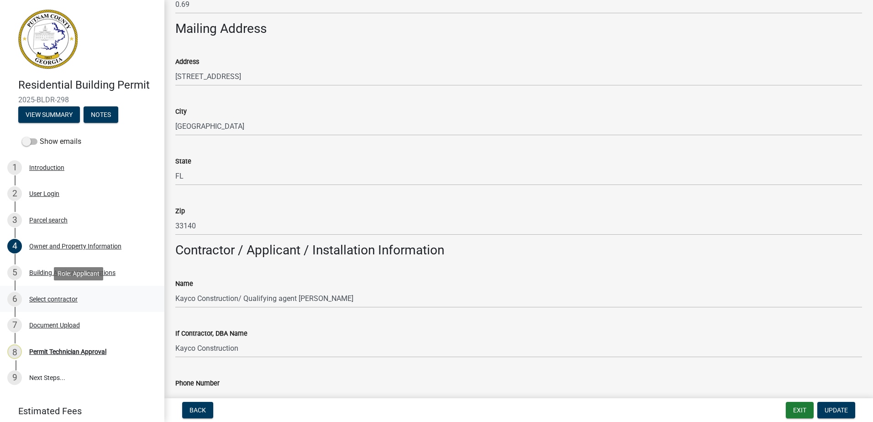
scroll to position [594, 0]
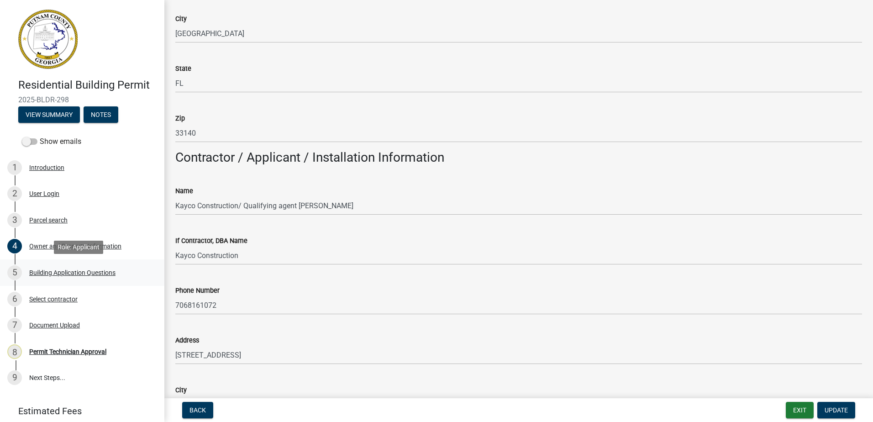
click at [75, 276] on div "5 Building Application Questions" at bounding box center [78, 272] width 142 height 15
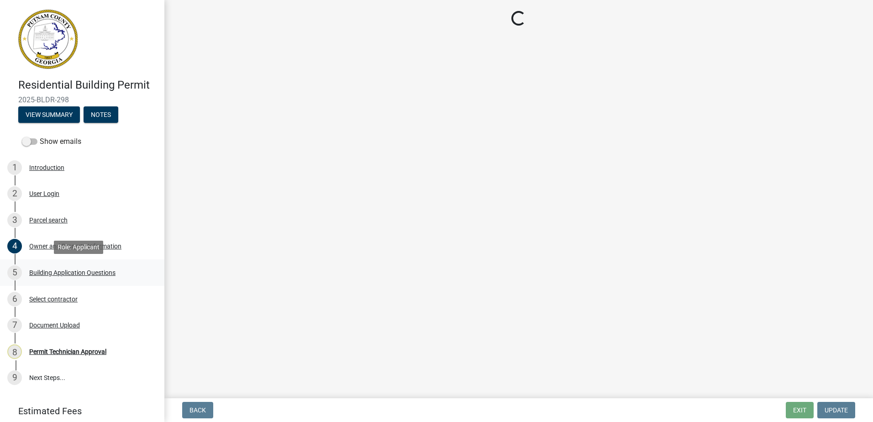
select select "ebf62bd9-0e77-42f1-a2f1-6aca02a789de"
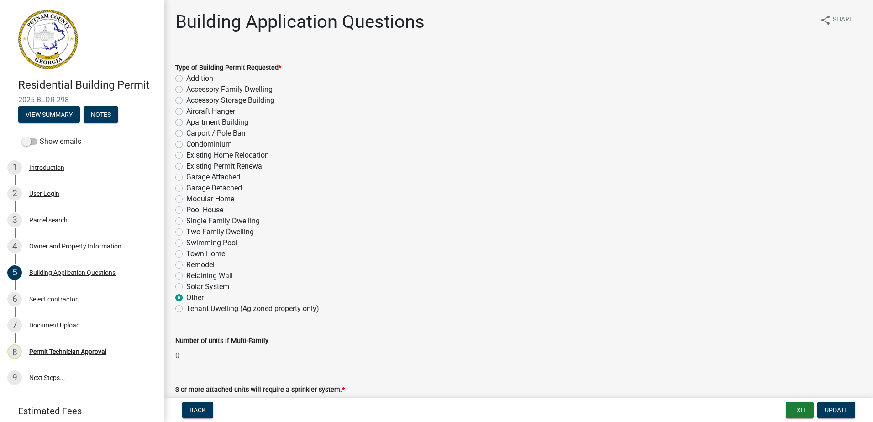
click at [186, 267] on label "Remodel" at bounding box center [200, 264] width 28 height 11
click at [186, 265] on input "Remodel" at bounding box center [189, 262] width 6 height 6
radio input "true"
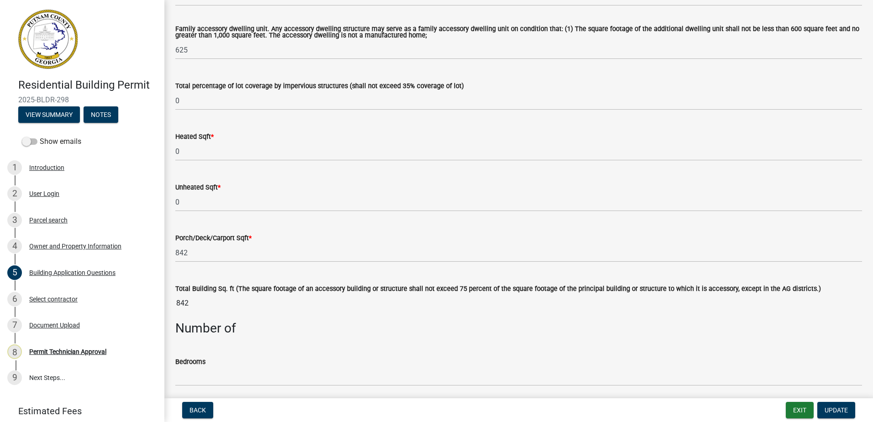
scroll to position [502, 0]
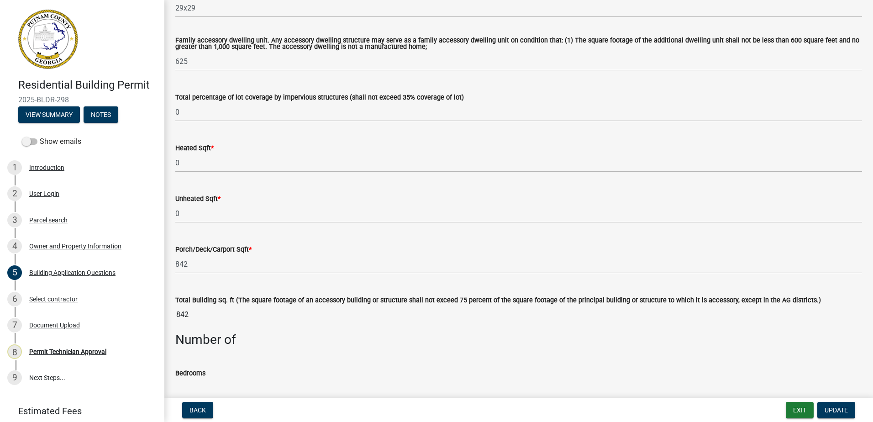
click at [186, 315] on input "842" at bounding box center [518, 314] width 687 height 18
drag, startPoint x: 186, startPoint y: 315, endPoint x: 342, endPoint y: 385, distance: 171.2
click at [342, 385] on input "text" at bounding box center [518, 387] width 687 height 19
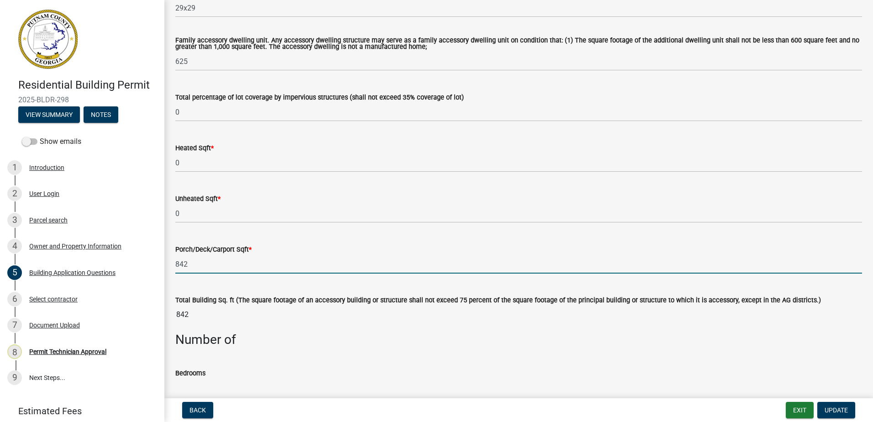
click at [692, 268] on input "842" at bounding box center [518, 264] width 687 height 19
click at [312, 263] on input "841" at bounding box center [518, 264] width 687 height 19
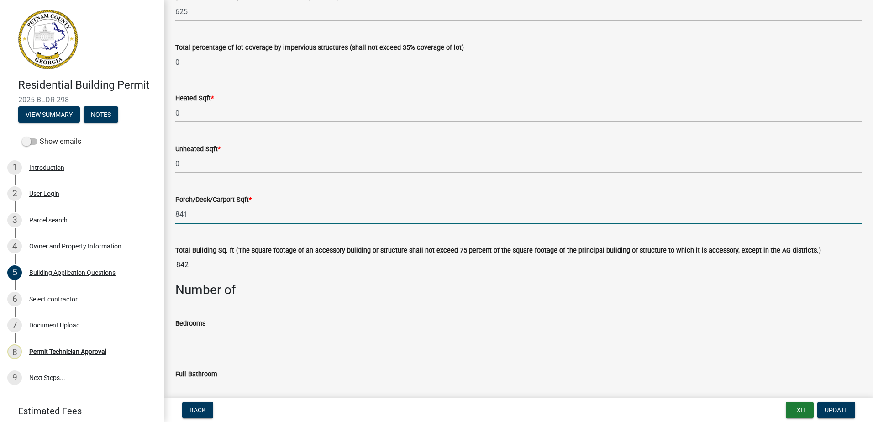
scroll to position [594, 0]
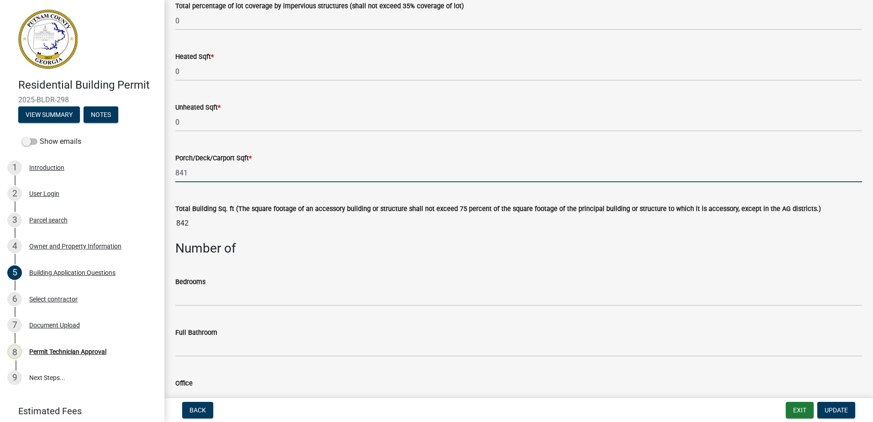
type input "841"
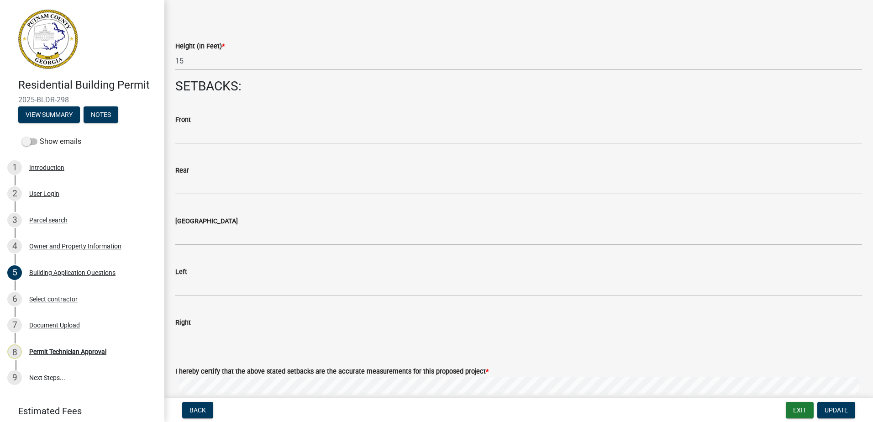
scroll to position [1233, 0]
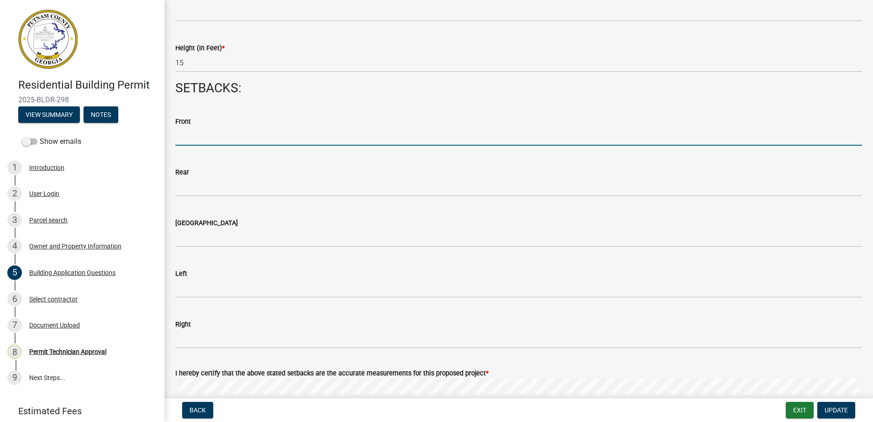
click at [185, 142] on input "text" at bounding box center [518, 136] width 687 height 19
type input "0"
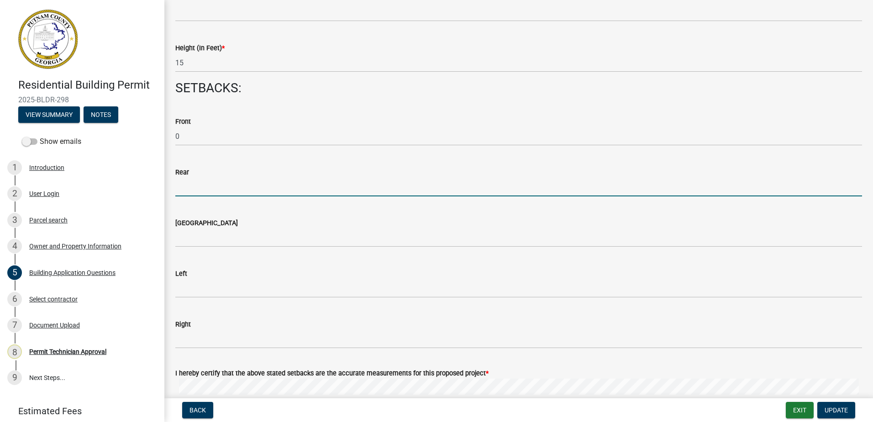
click at [184, 191] on input "text" at bounding box center [518, 187] width 687 height 19
type input "0"
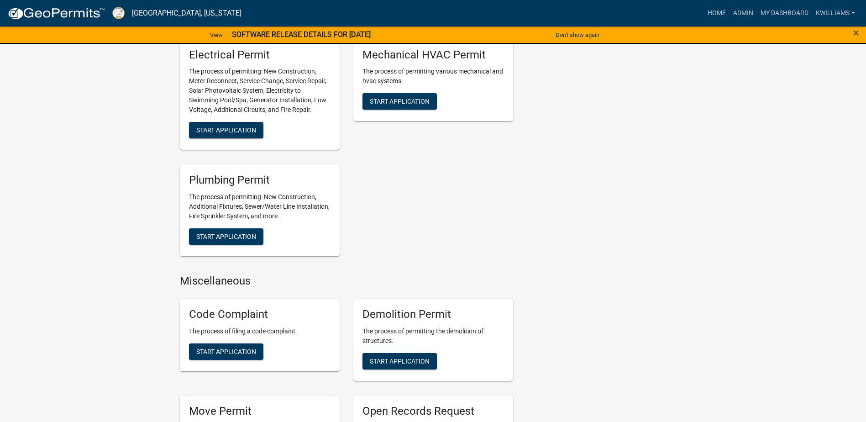
scroll to position [776, 0]
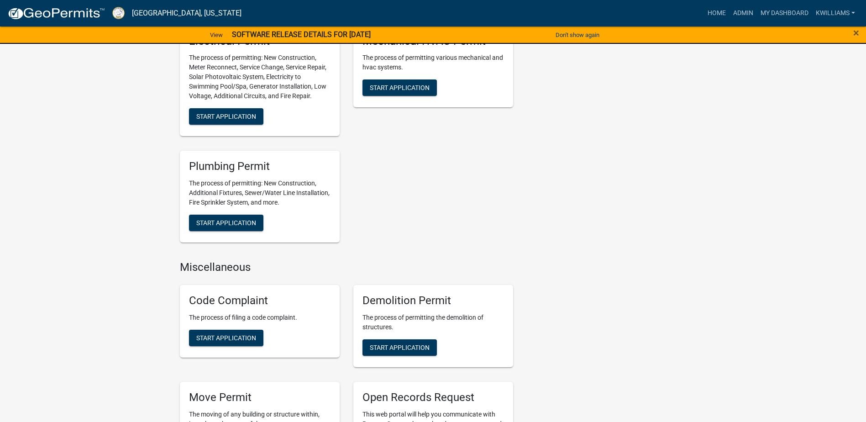
click at [253, 231] on div "Plumbing Permit The process of permitting: New Construction, Additional Fixture…" at bounding box center [260, 197] width 160 height 92
click at [247, 222] on span "Start Application" at bounding box center [226, 222] width 60 height 7
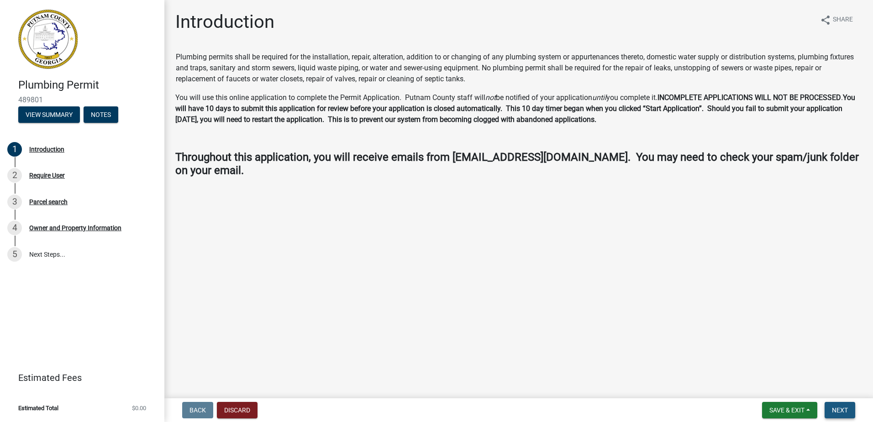
click at [839, 411] on span "Next" at bounding box center [840, 409] width 16 height 7
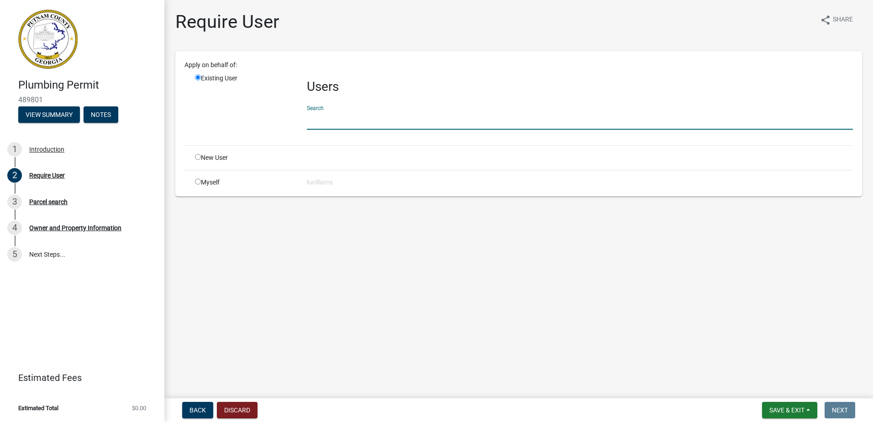
click at [334, 120] on input "text" at bounding box center [580, 120] width 546 height 19
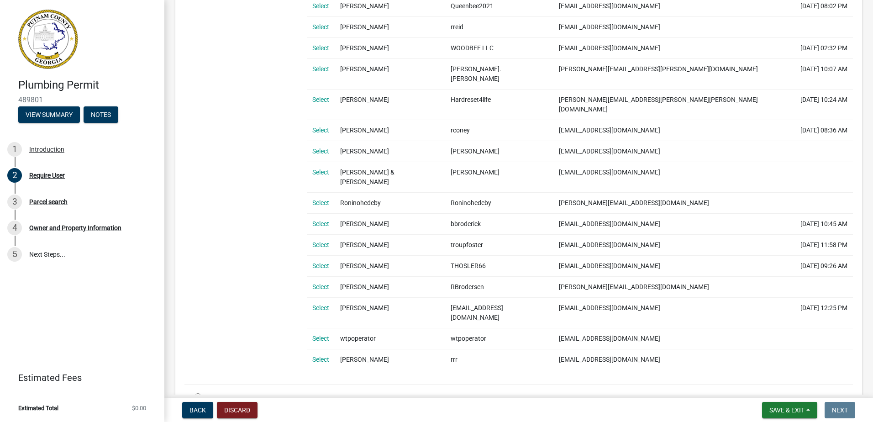
scroll to position [307, 0]
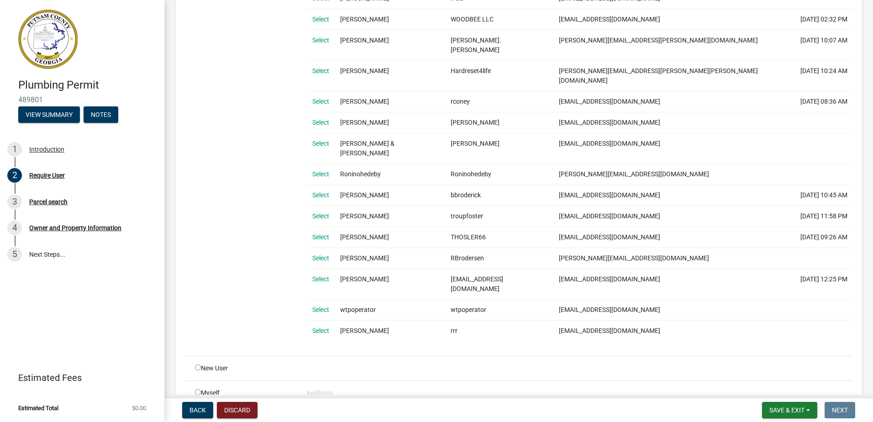
type input "roder"
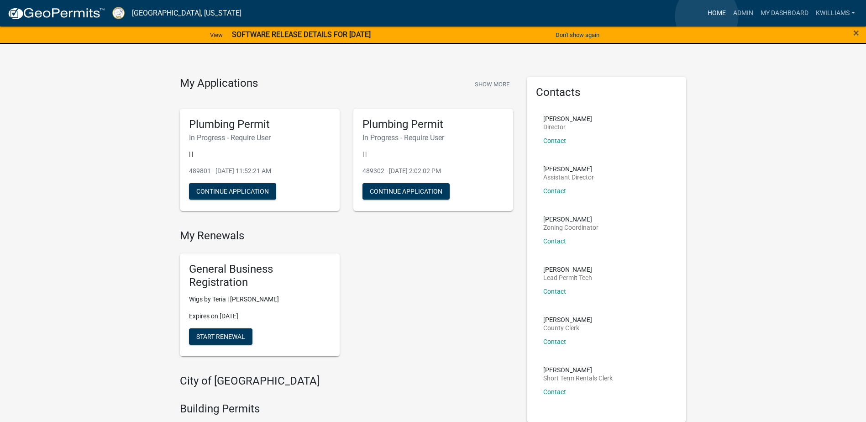
click at [707, 16] on link "Home" at bounding box center [717, 13] width 26 height 17
click at [718, 11] on link "Home" at bounding box center [717, 13] width 26 height 17
click at [742, 11] on link "Admin" at bounding box center [743, 13] width 27 height 17
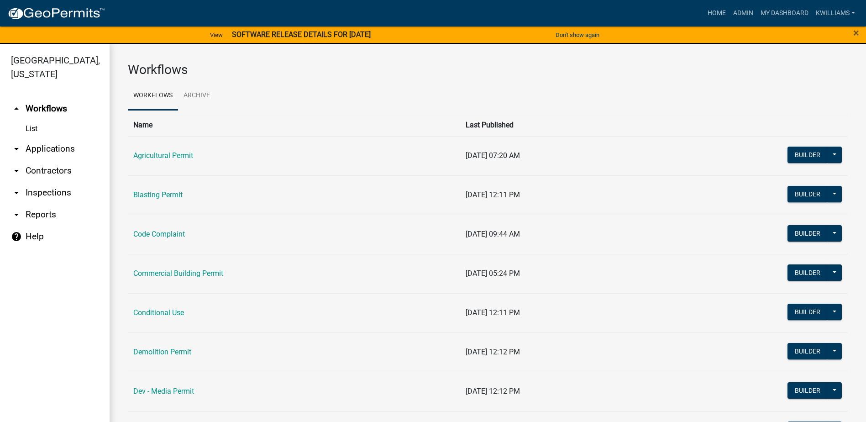
click at [58, 147] on link "arrow_drop_down Applications" at bounding box center [55, 149] width 110 height 22
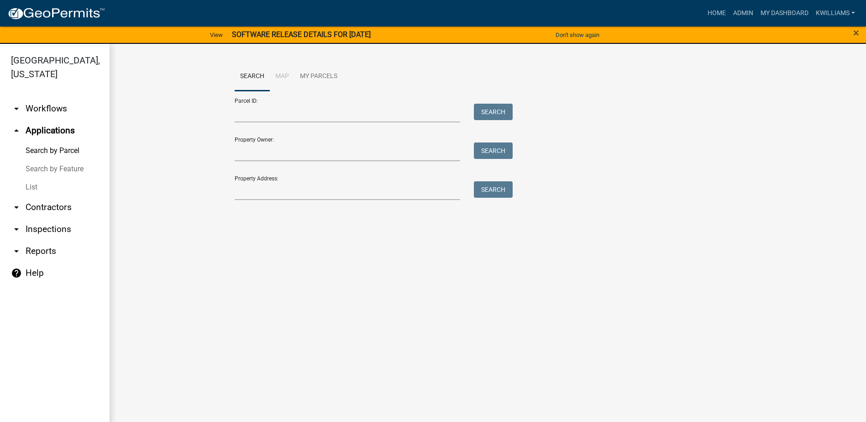
click at [39, 193] on link "List" at bounding box center [55, 187] width 110 height 18
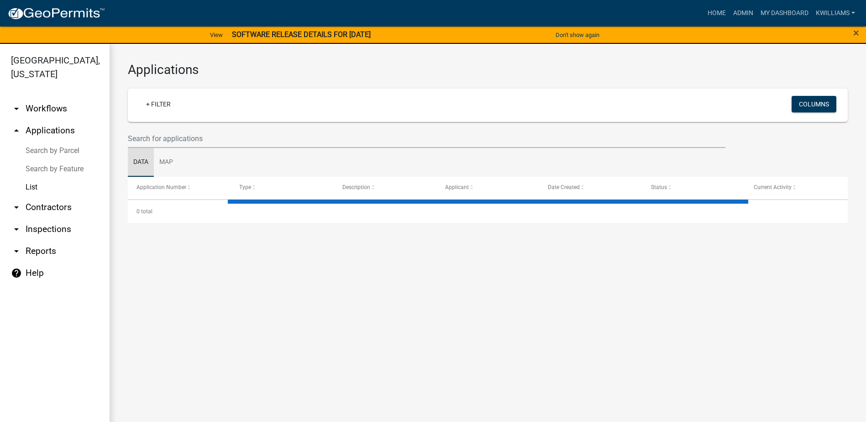
drag, startPoint x: 132, startPoint y: 154, endPoint x: 139, endPoint y: 147, distance: 10.7
click at [133, 153] on link "Data" at bounding box center [141, 162] width 26 height 29
click at [139, 147] on input "text" at bounding box center [427, 138] width 598 height 19
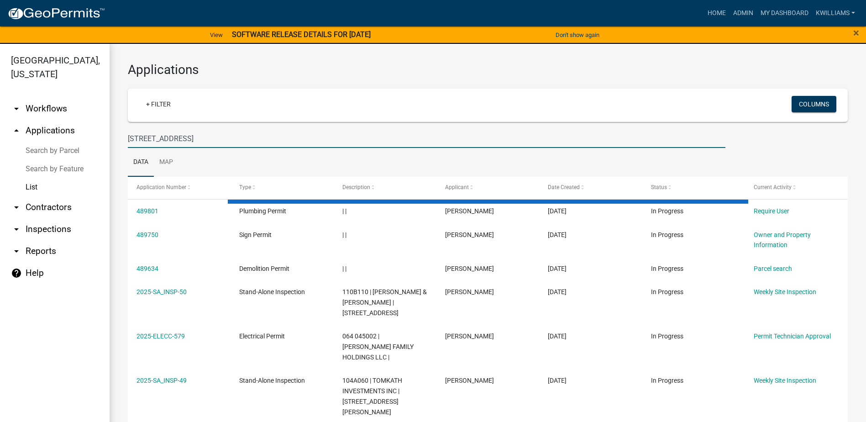
type input "[STREET_ADDRESS]"
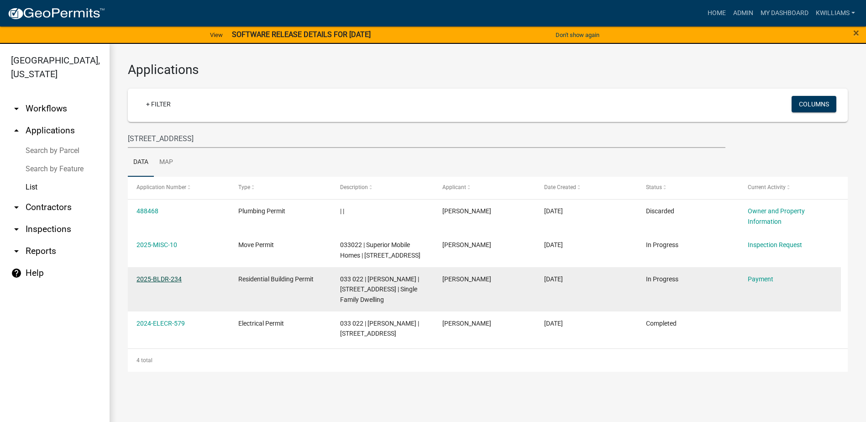
click at [178, 279] on link "2025-BLDR-234" at bounding box center [159, 278] width 45 height 7
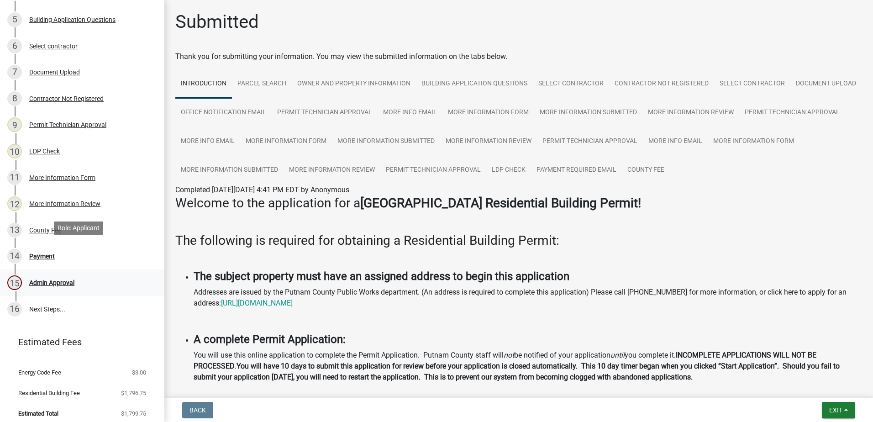
scroll to position [258, 0]
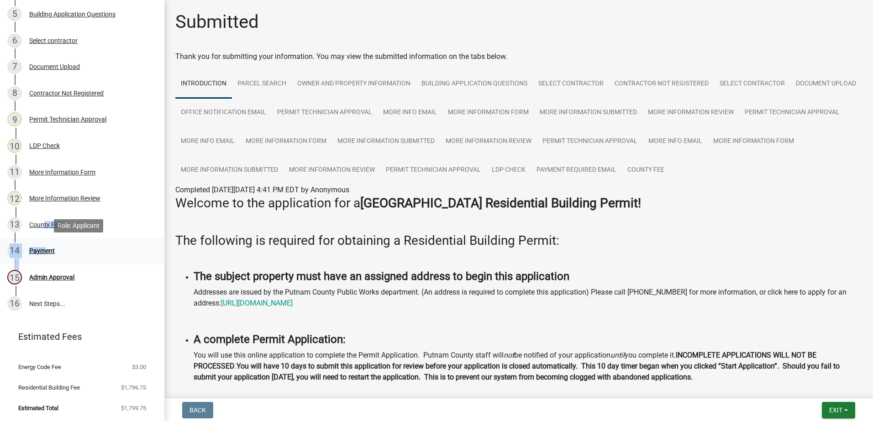
drag, startPoint x: 42, startPoint y: 226, endPoint x: 42, endPoint y: 245, distance: 18.7
click at [42, 245] on ul "1 Introduction 2 User Login 3 Parcel search 4 Owner and Property Information 5 …" at bounding box center [82, 106] width 164 height 428
click at [42, 248] on div "Payment" at bounding box center [42, 250] width 26 height 6
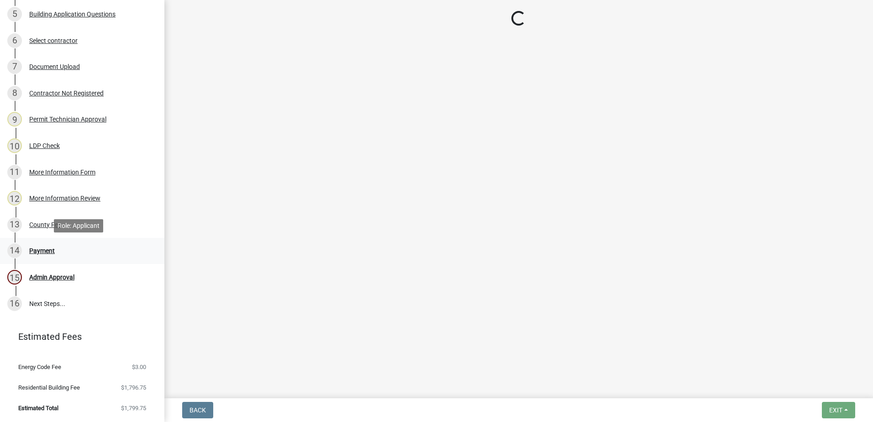
select select "3: 3"
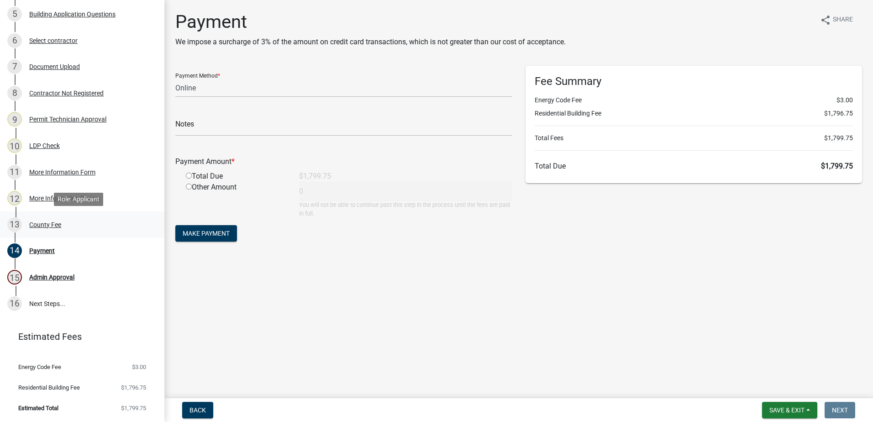
click at [39, 221] on div "County Fee" at bounding box center [45, 224] width 32 height 6
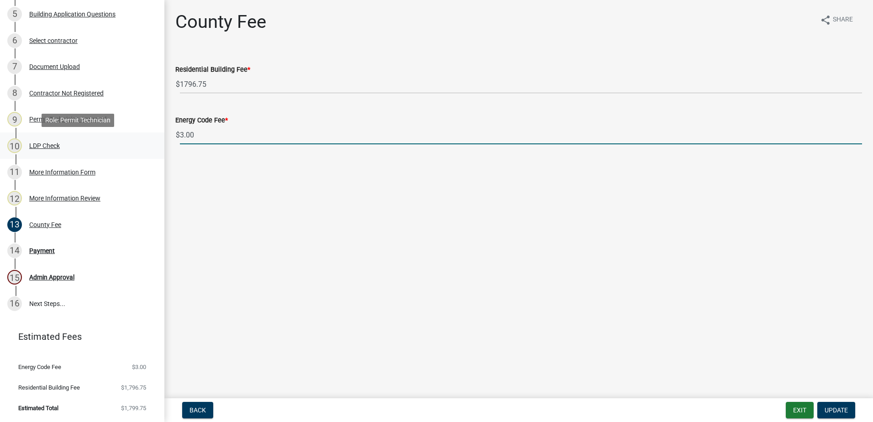
drag, startPoint x: 205, startPoint y: 132, endPoint x: 116, endPoint y: 137, distance: 88.3
click at [116, 137] on div "Residential Building Permit 2025-BLDR-234 View Summary Notes Show emails 1 Intr…" at bounding box center [436, 211] width 873 height 422
type input "0"
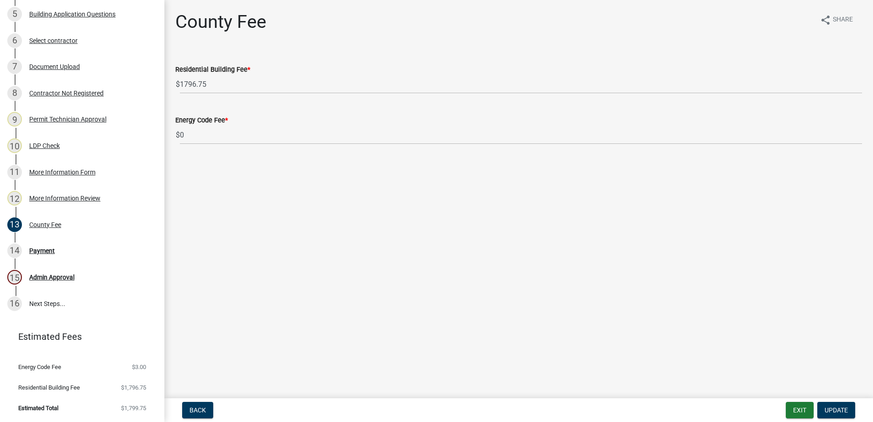
click at [578, 356] on main "County Fee share Share Residential Building Fee * $ 1796.75 Energy Code Fee * $…" at bounding box center [518, 197] width 709 height 394
click at [829, 410] on span "Update" at bounding box center [836, 409] width 23 height 7
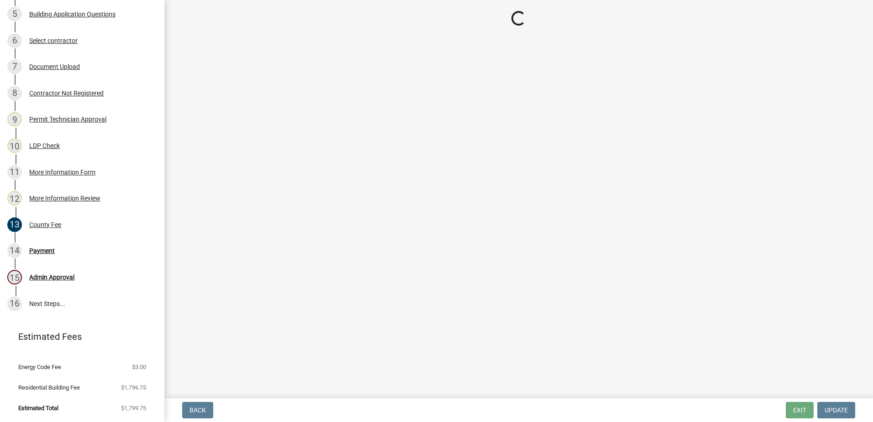
scroll to position [238, 0]
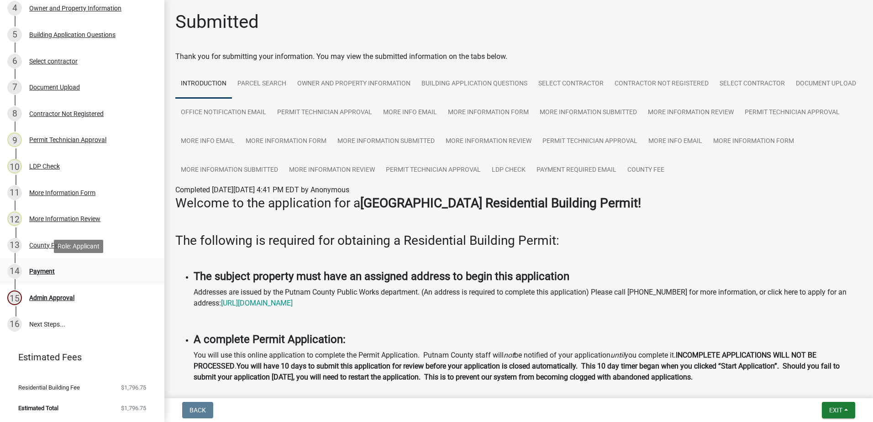
click at [44, 274] on div "Payment" at bounding box center [42, 271] width 26 height 6
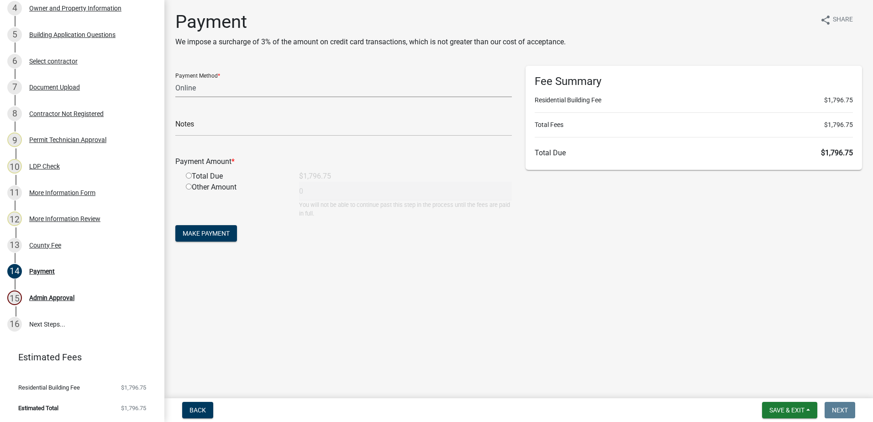
click at [200, 89] on select "Credit Card POS Check Cash Online" at bounding box center [343, 88] width 336 height 19
select select "1: 0"
click at [175, 79] on select "Credit Card POS Check Cash Online" at bounding box center [343, 88] width 336 height 19
click at [193, 129] on input "text" at bounding box center [343, 126] width 336 height 19
type input "1055"
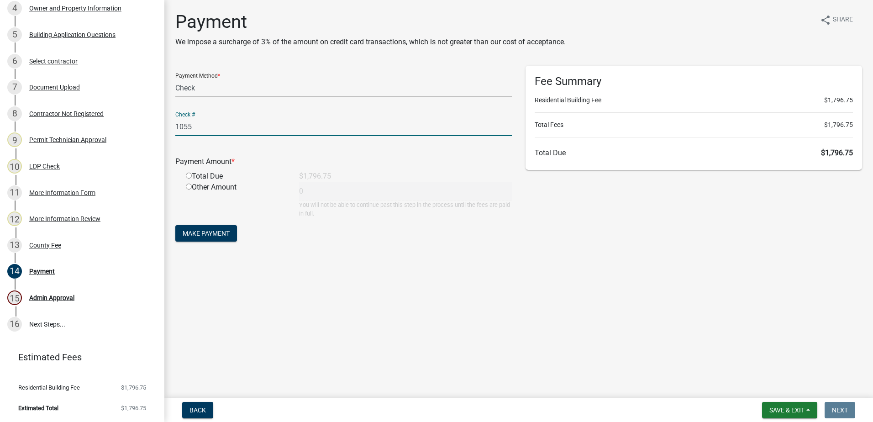
click at [190, 178] on input "radio" at bounding box center [189, 176] width 6 height 6
radio input "true"
type input "1796.75"
click at [218, 227] on button "Make Payment" at bounding box center [206, 233] width 62 height 16
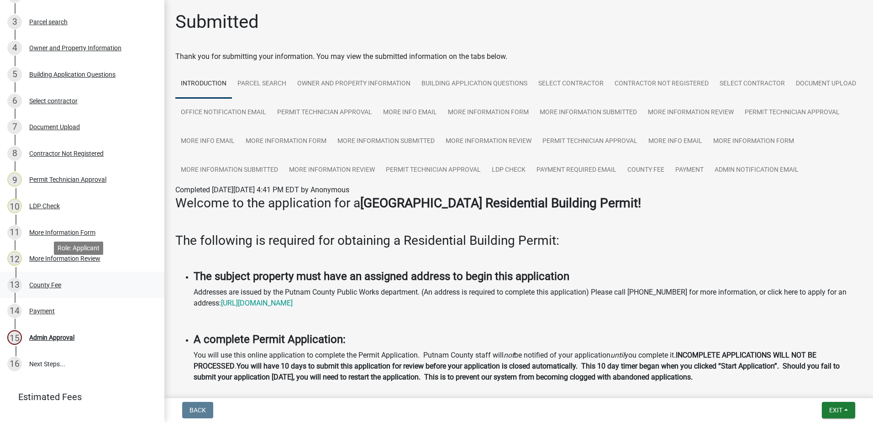
scroll to position [101, 0]
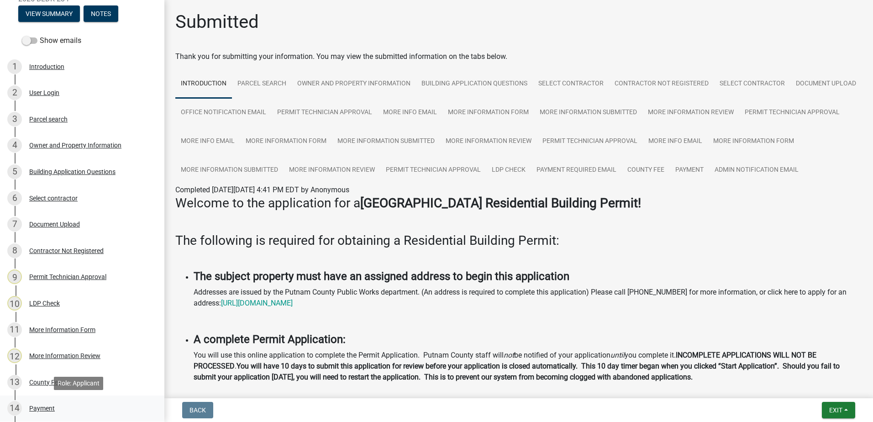
drag, startPoint x: 41, startPoint y: 406, endPoint x: 37, endPoint y: 401, distance: 6.0
click at [38, 404] on div "14 Payment" at bounding box center [78, 408] width 142 height 15
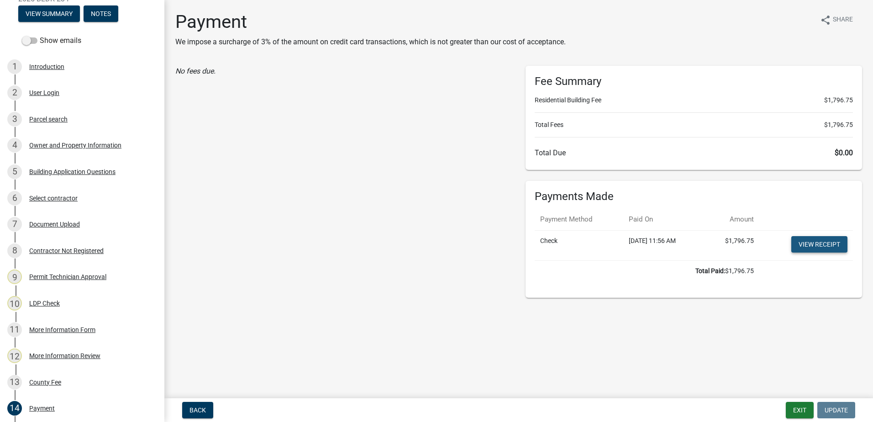
click at [834, 238] on link "View receipt" at bounding box center [819, 244] width 56 height 16
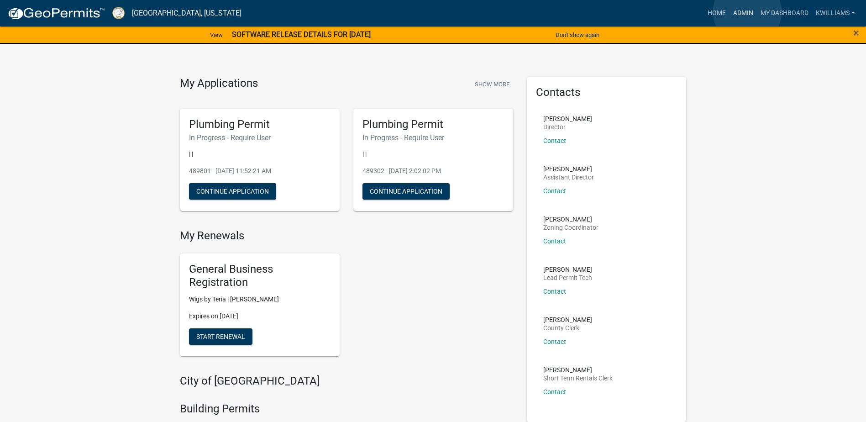
click at [747, 12] on link "Admin" at bounding box center [743, 13] width 27 height 17
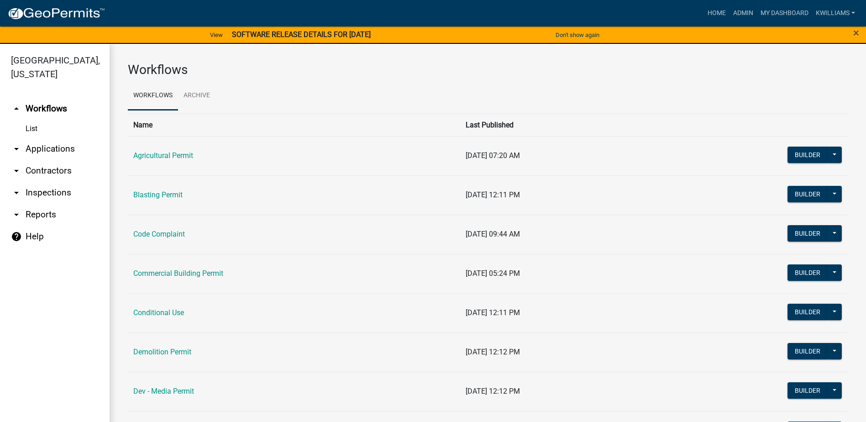
click at [57, 148] on link "arrow_drop_down Applications" at bounding box center [55, 149] width 110 height 22
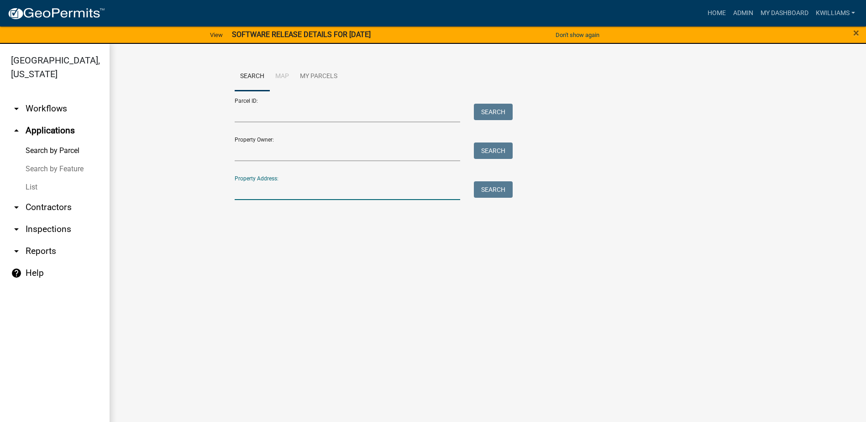
click at [260, 189] on input "Property Address:" at bounding box center [348, 190] width 226 height 19
type input "c"
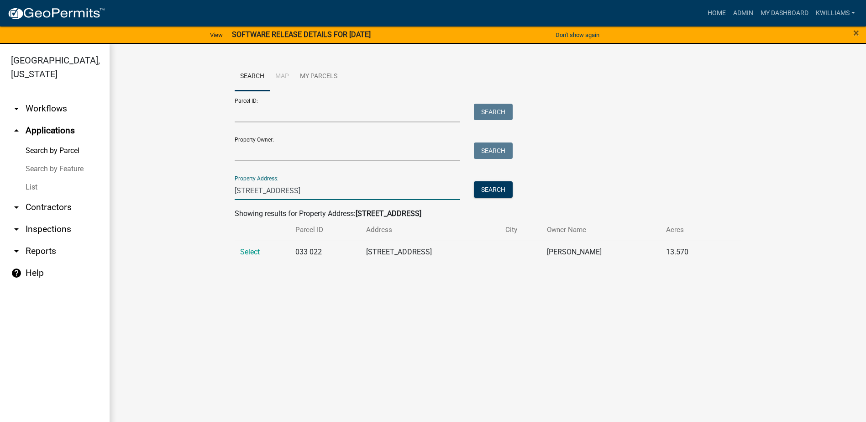
type input "[STREET_ADDRESS]"
drag, startPoint x: 253, startPoint y: 262, endPoint x: 250, endPoint y: 252, distance: 10.1
click at [252, 258] on td "Select" at bounding box center [263, 252] width 56 height 22
click at [249, 251] on span "Select" at bounding box center [250, 251] width 20 height 9
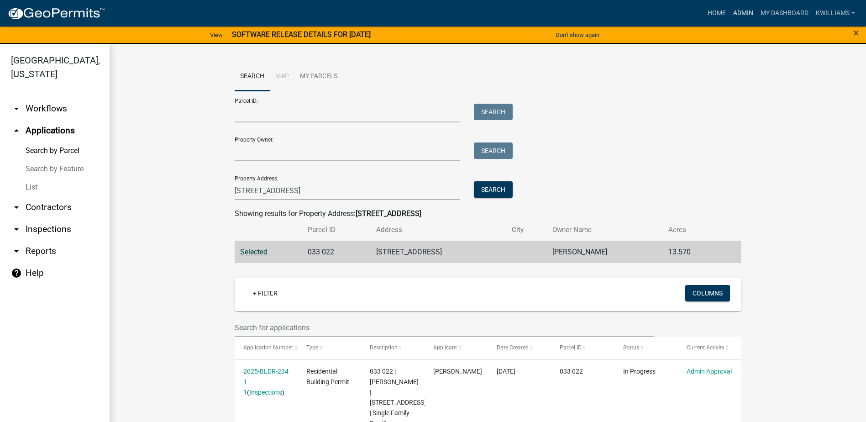
click at [741, 11] on link "Admin" at bounding box center [743, 13] width 27 height 17
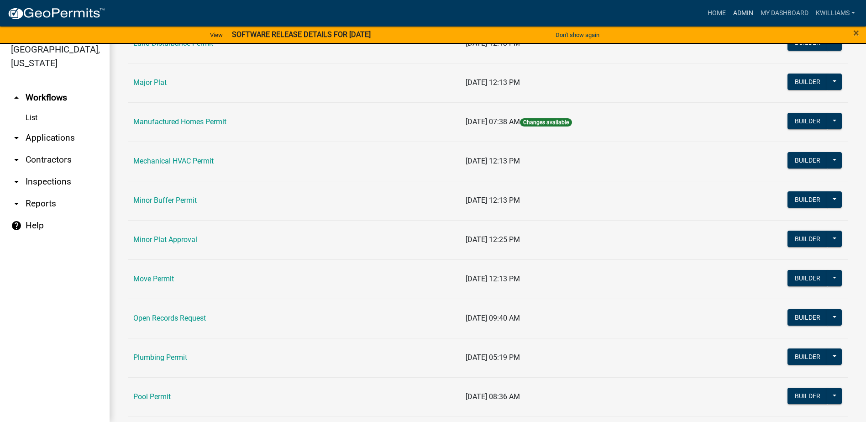
scroll to position [730, 0]
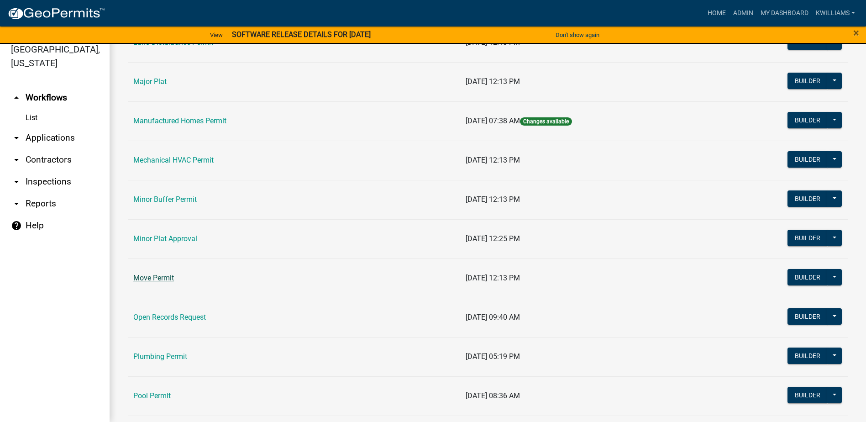
click at [156, 280] on link "Move Permit" at bounding box center [153, 277] width 41 height 9
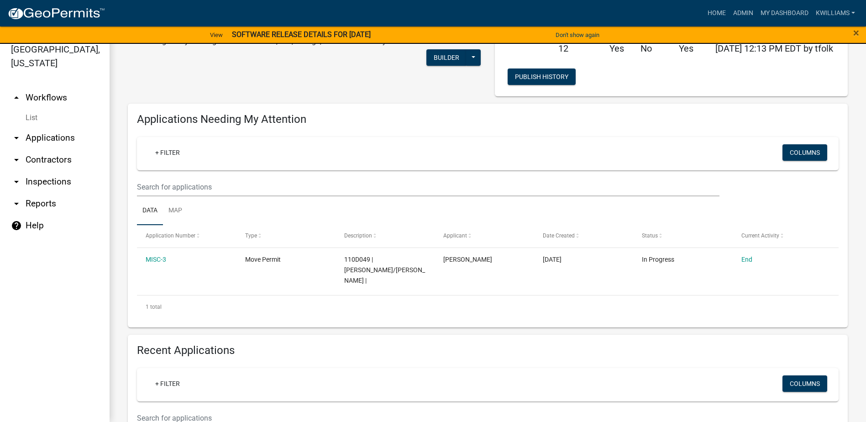
scroll to position [183, 0]
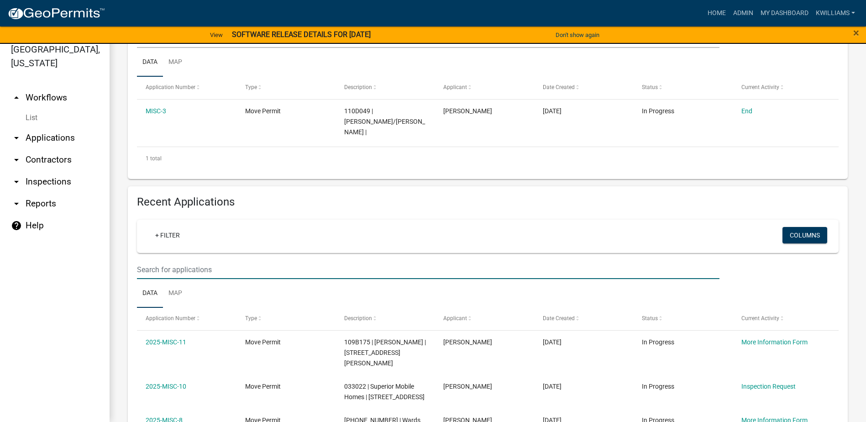
click at [208, 261] on input "text" at bounding box center [428, 269] width 583 height 19
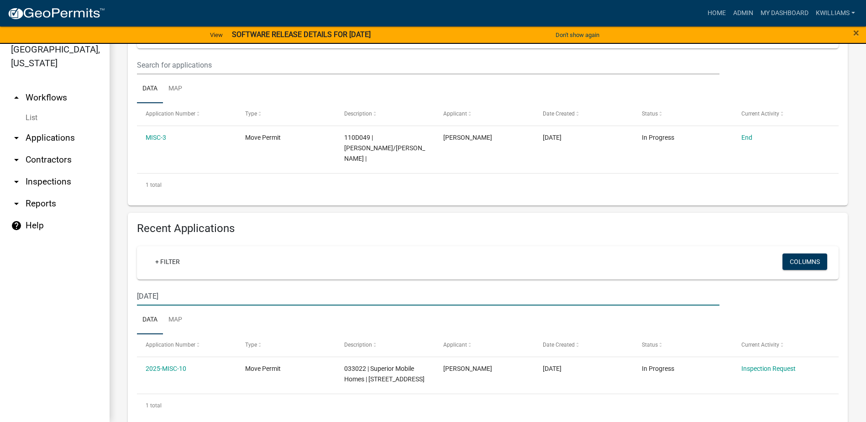
scroll to position [170, 0]
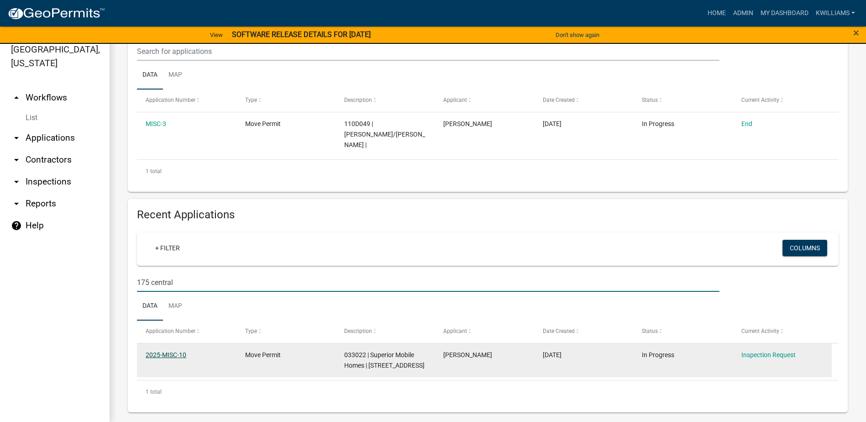
type input "175 central"
click at [154, 351] on link "2025-MISC-10" at bounding box center [166, 354] width 41 height 7
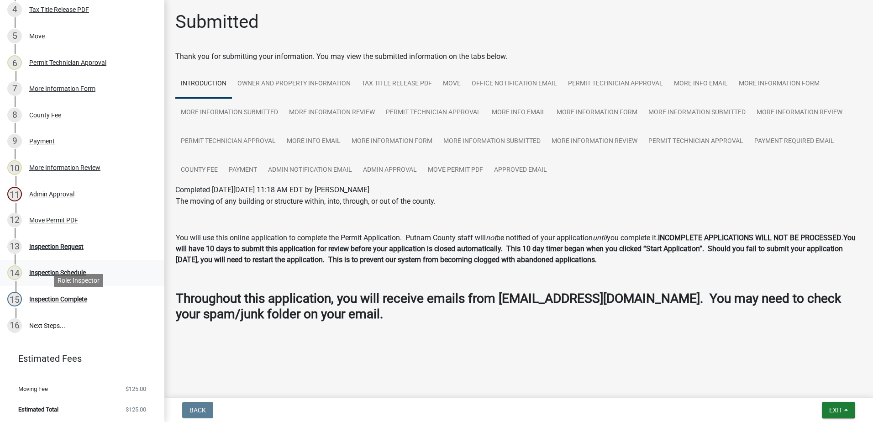
scroll to position [238, 0]
click at [70, 247] on div "Inspection Request" at bounding box center [56, 245] width 54 height 6
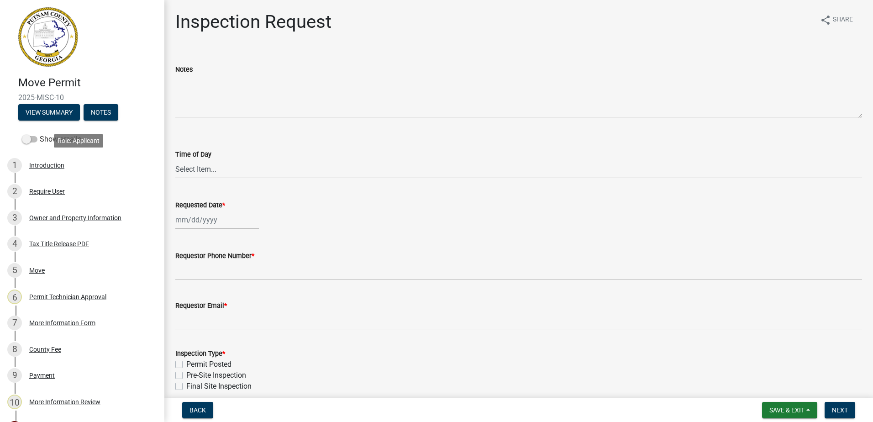
scroll to position [0, 0]
